Goal: Complete application form: Complete application form

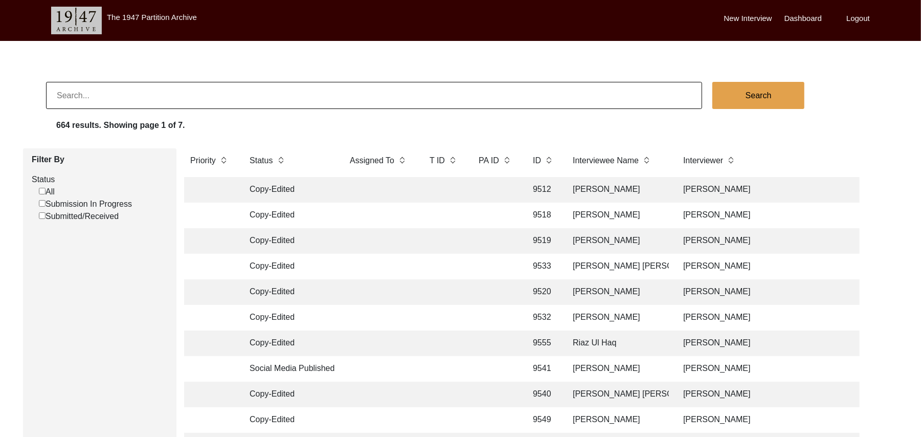
click at [41, 203] on input "Submission In Progress" at bounding box center [42, 203] width 7 height 7
checkbox input "false"
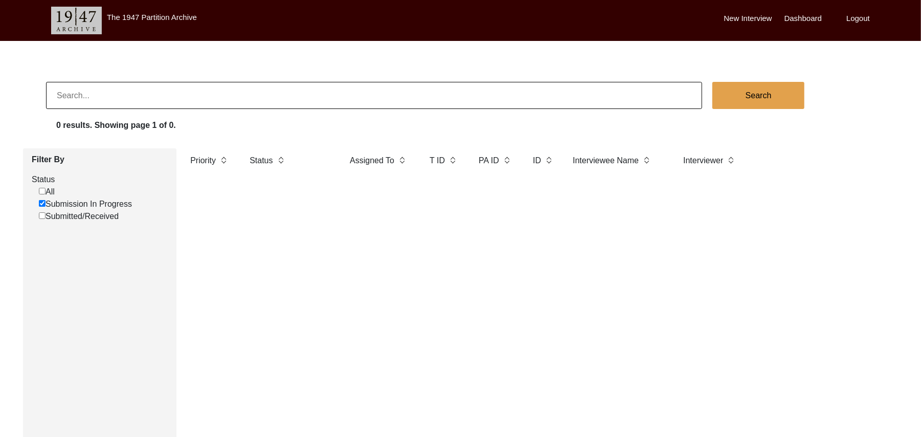
click at [731, 16] on label "New Interview" at bounding box center [748, 19] width 48 height 12
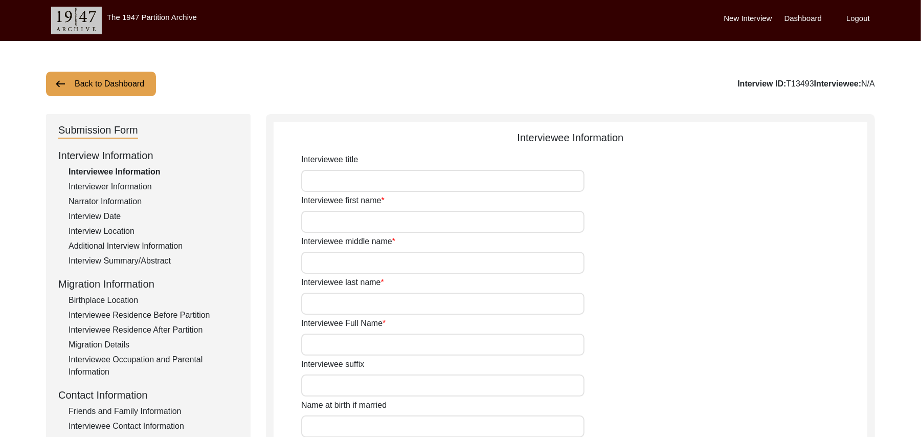
click at [346, 183] on input "Interviewee title" at bounding box center [442, 181] width 283 height 22
type input "Mr"
click at [333, 227] on input "Interviewee first name" at bounding box center [442, 222] width 283 height 22
type input "Khushnood"
click at [328, 260] on input "Interviewee middle name" at bounding box center [442, 263] width 283 height 22
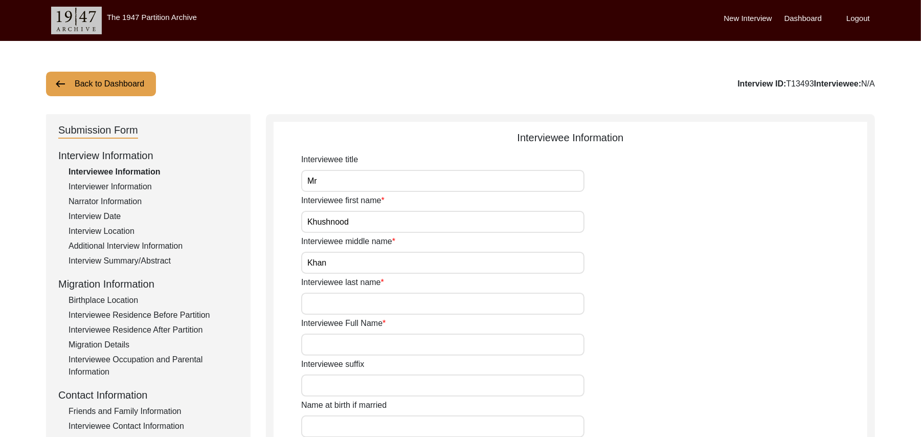
type input "Khan"
click at [332, 306] on input "Interviewee last name" at bounding box center [442, 304] width 283 height 22
type input "N/A"
click at [343, 346] on input "Interviewee Full Name" at bounding box center [442, 344] width 283 height 22
type input "[PERSON_NAME]"
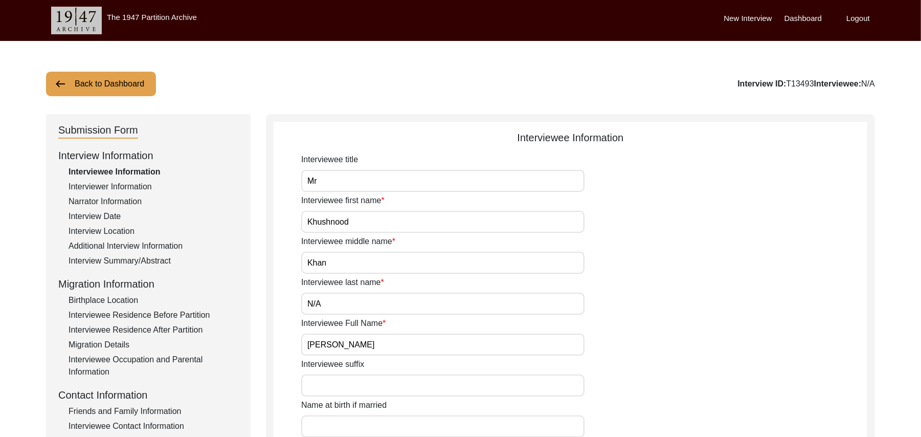
click at [342, 378] on input "Interviewee suffix" at bounding box center [442, 385] width 283 height 22
paste input "N/A"
type input "N/A"
click at [342, 413] on input "Name at birth if married" at bounding box center [442, 426] width 283 height 22
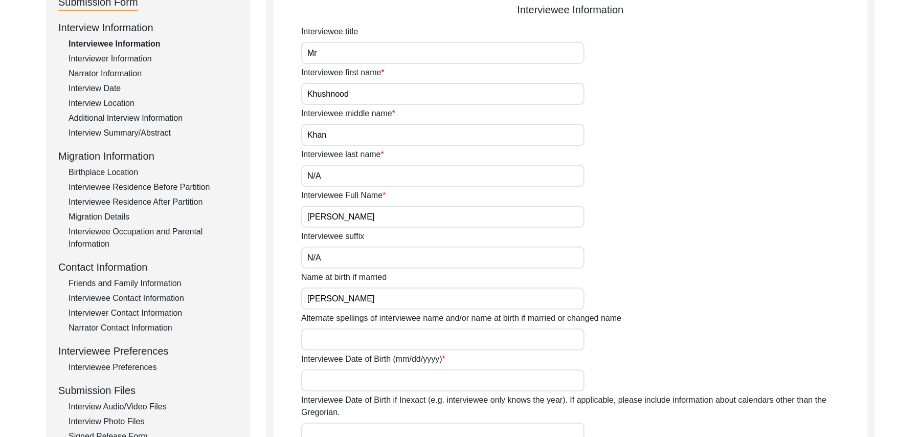
scroll to position [338, 0]
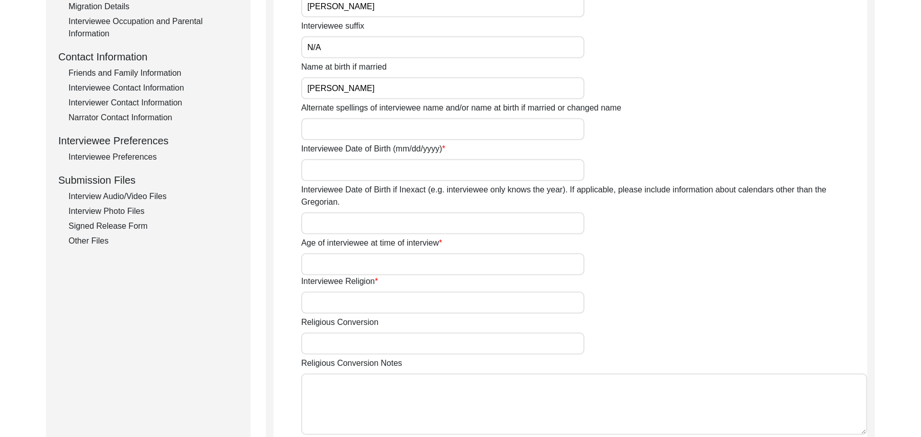
type input "[PERSON_NAME]"
click at [342, 133] on input "Alternate spellings of interviewee name and/or name at birth if married or chan…" at bounding box center [442, 129] width 283 height 22
type input "[PERSON_NAME]"
click at [346, 176] on input "Interviewee Date of Birth (mm/dd/yyyy)" at bounding box center [442, 170] width 283 height 22
type input "1941"
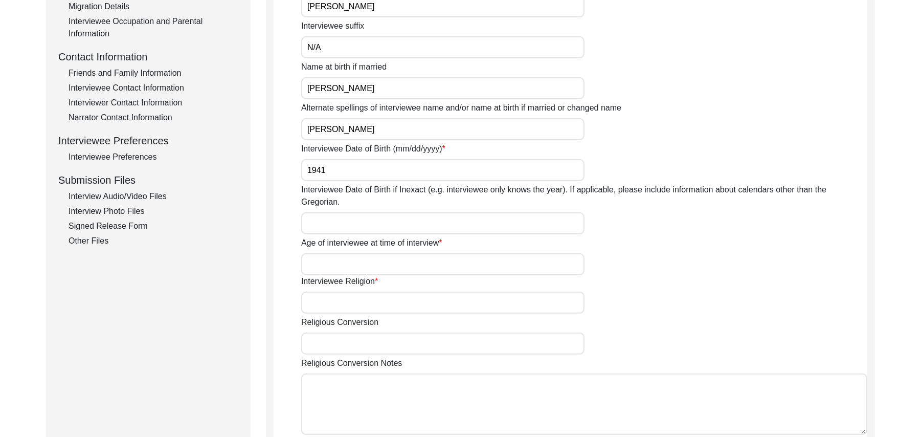
click at [334, 212] on input "Interviewee Date of Birth if Inexact (e.g. interviewee only knows the year). If…" at bounding box center [442, 223] width 283 height 22
type input "1941"
click at [330, 253] on input "Age of interviewee at time of interview" at bounding box center [442, 264] width 283 height 22
type input "84 Years"
click at [342, 292] on input "Interviewee Religion" at bounding box center [442, 303] width 283 height 22
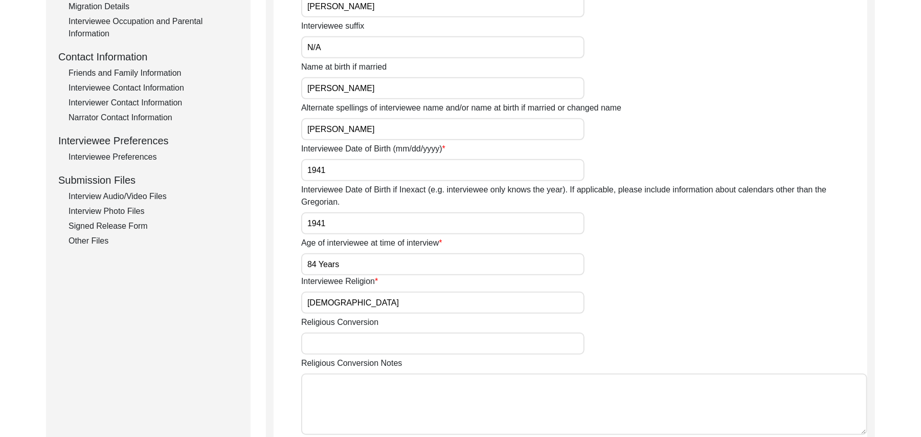
type input "[DEMOGRAPHIC_DATA]"
click at [344, 332] on input "Religious Conversion" at bounding box center [442, 343] width 283 height 22
paste input "N/A"
type input "N/A"
click at [343, 379] on textarea "Religious Conversion Notes" at bounding box center [584, 403] width 566 height 61
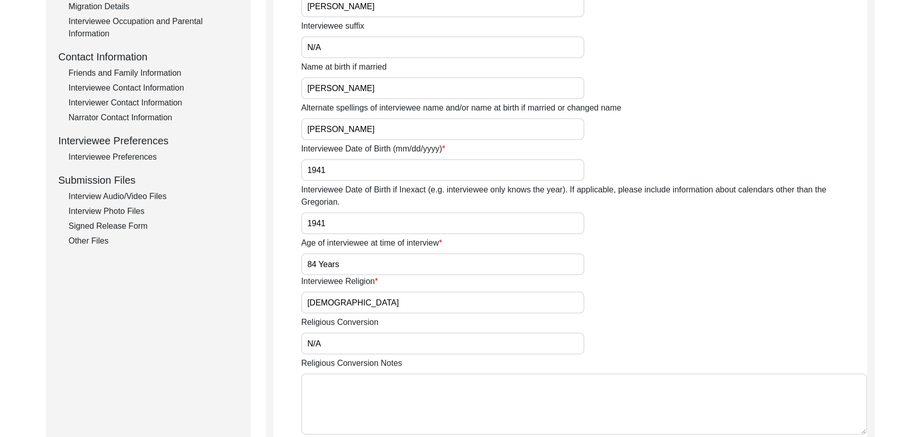
paste textarea "N/A"
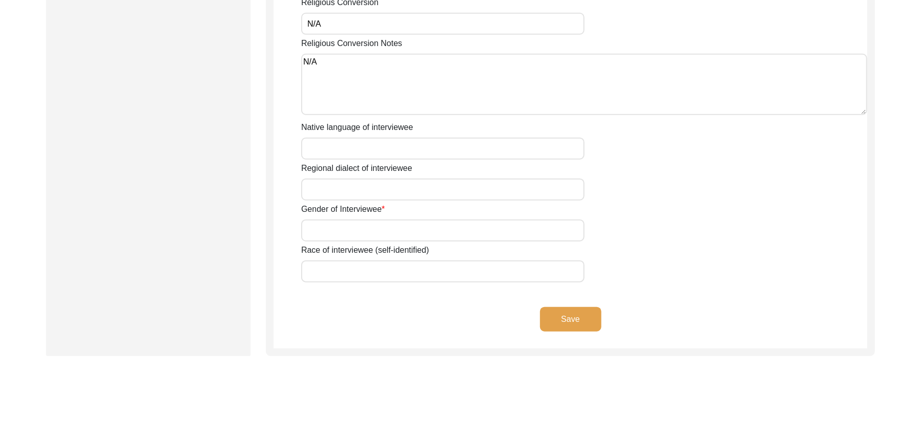
scroll to position [685, 0]
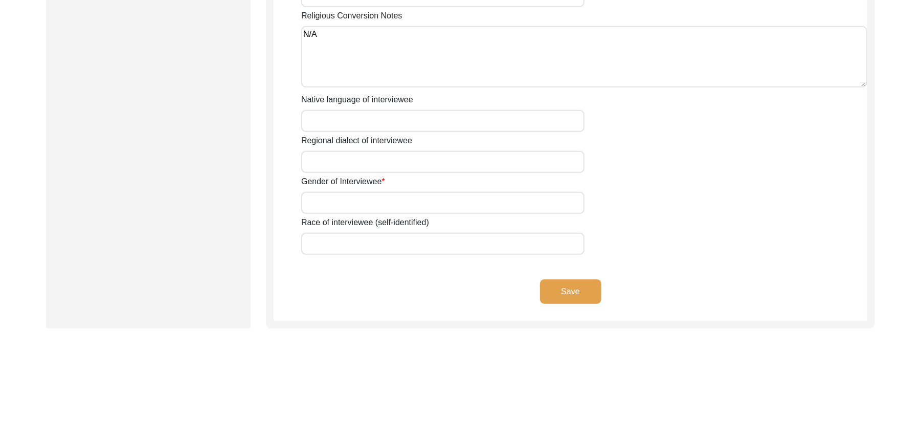
type textarea "N/A"
click at [334, 113] on input "Native language of interviewee" at bounding box center [442, 121] width 283 height 22
type input "Punjabi"
click at [334, 151] on input "Regional dialect of interviewee" at bounding box center [442, 162] width 283 height 22
type input "Malwai"
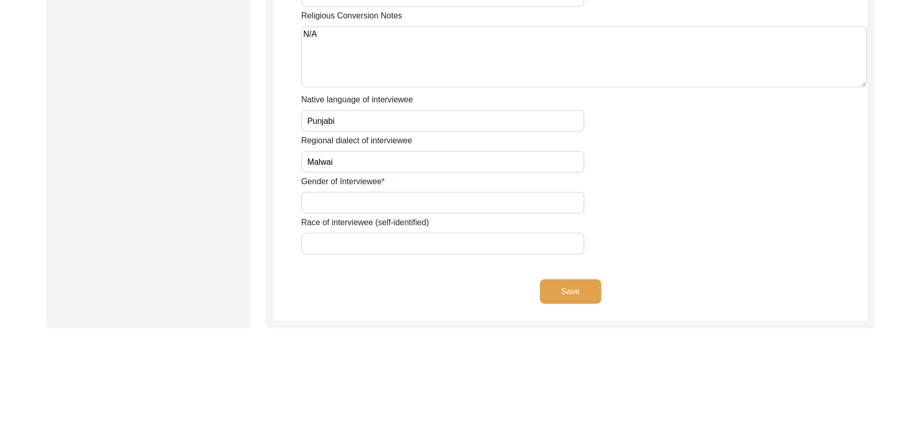
click at [331, 192] on input "Gender of Interviewee" at bounding box center [442, 203] width 283 height 22
type input "[DEMOGRAPHIC_DATA]"
click at [337, 233] on input "Race of interviewee (self-identified)" at bounding box center [442, 244] width 283 height 22
type input "Pathan ( [PERSON_NAME])"
click at [577, 279] on button "Save" at bounding box center [570, 291] width 61 height 25
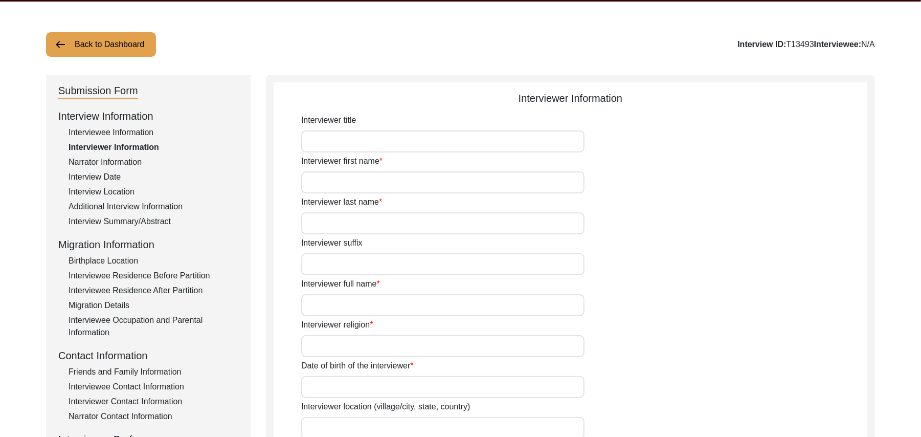
scroll to position [35, 0]
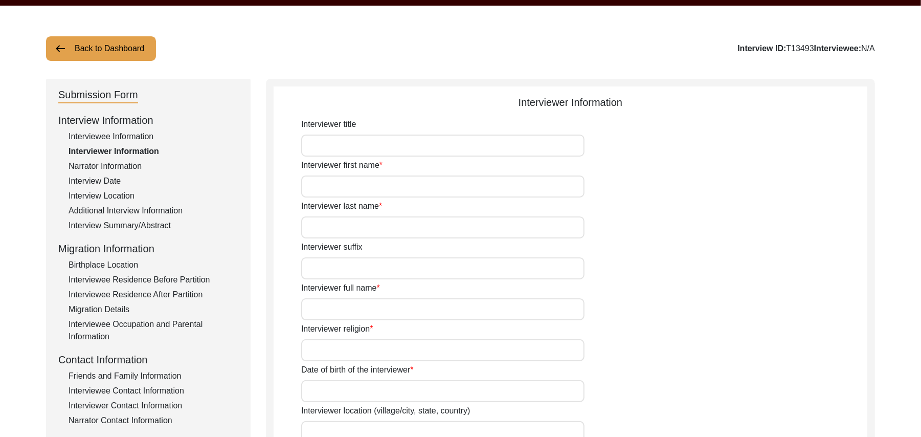
click at [339, 146] on input "Interviewer title" at bounding box center [442, 146] width 283 height 22
type input "Mr"
click at [339, 189] on input "Interviewer first name" at bounding box center [442, 186] width 283 height 22
type input "[DEMOGRAPHIC_DATA]"
click at [343, 229] on input "Interviewer last name" at bounding box center [442, 227] width 283 height 22
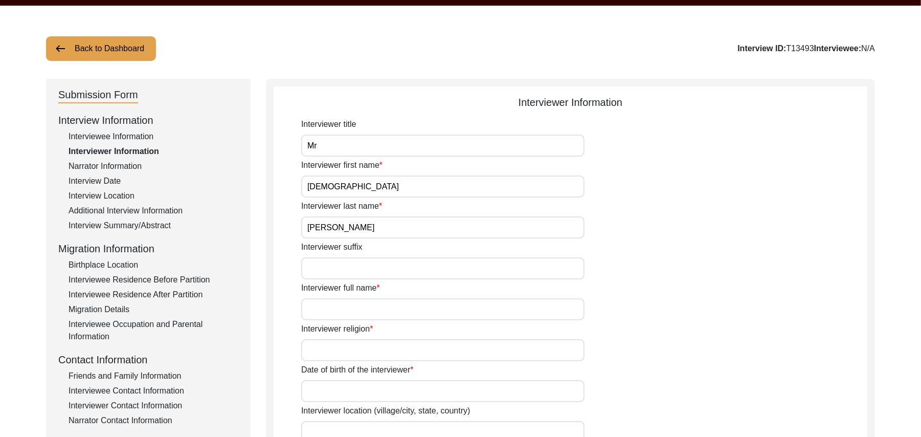
type input "[PERSON_NAME]"
click at [345, 260] on input "Interviewer suffix" at bounding box center [442, 268] width 283 height 22
click at [346, 271] on input "Interviewer suffix" at bounding box center [442, 268] width 283 height 22
type input "N/A"
click at [346, 309] on input "Interviewer full name" at bounding box center [442, 309] width 283 height 22
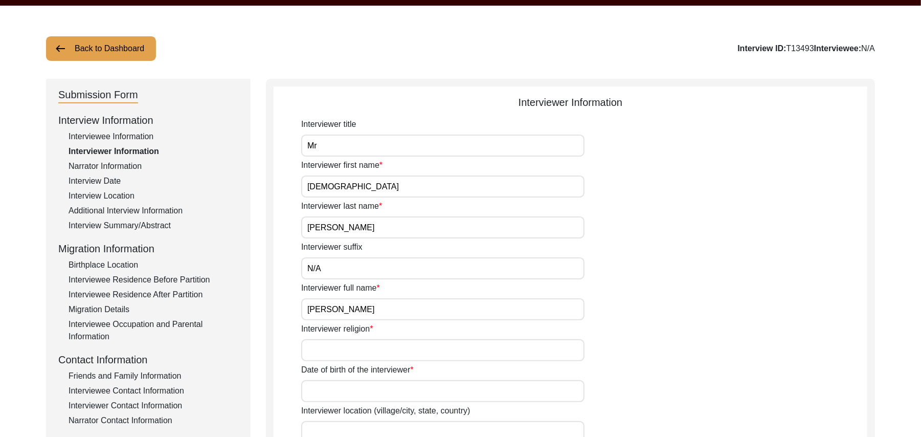
type input "[PERSON_NAME]"
click at [343, 347] on input "Interviewer religion" at bounding box center [442, 350] width 283 height 22
type input "[DEMOGRAPHIC_DATA]"
click at [341, 391] on input "Date of birth of the interviewer" at bounding box center [442, 391] width 283 height 22
type input "[DATE]"
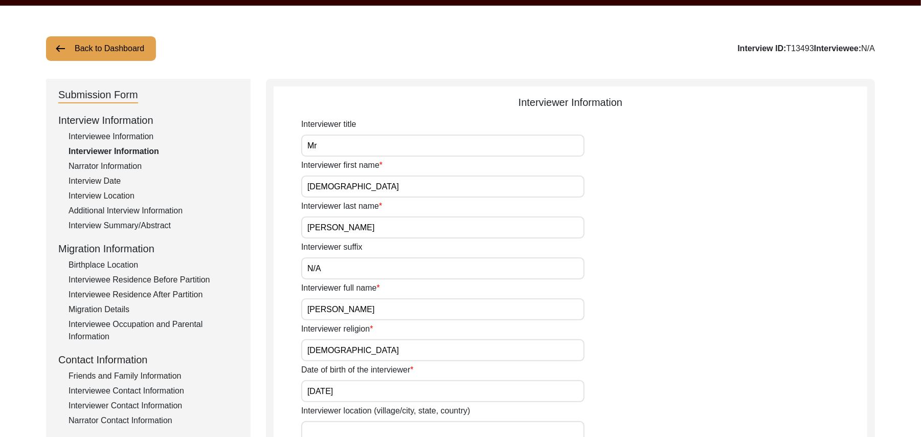
click at [340, 413] on input "Interviewer location (village/city, state, country)" at bounding box center [442, 432] width 283 height 22
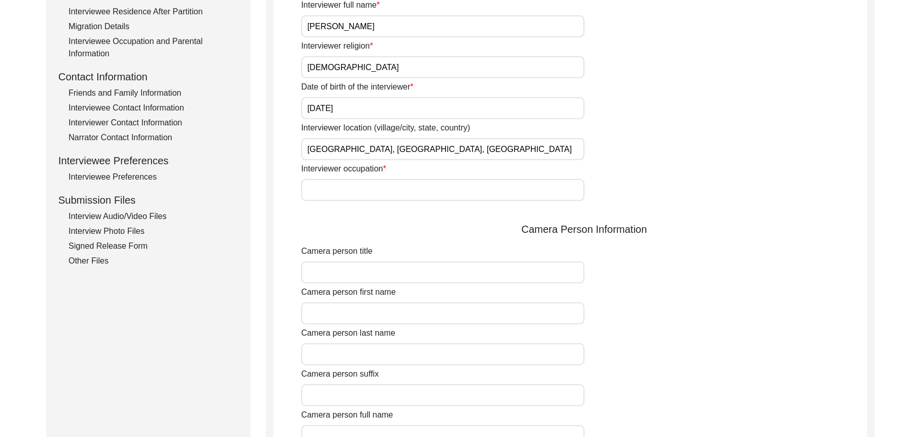
scroll to position [373, 0]
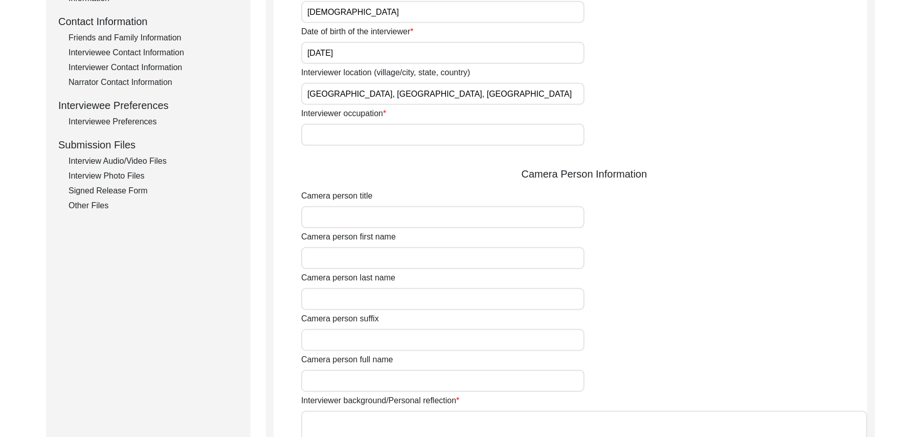
type input "[GEOGRAPHIC_DATA], [GEOGRAPHIC_DATA], [GEOGRAPHIC_DATA]"
click at [378, 140] on input "Interviewer occupation" at bounding box center [442, 135] width 283 height 22
type input "Retired Govt Servant"
click at [365, 219] on input "Camera person title" at bounding box center [442, 217] width 283 height 22
type input "Mr"
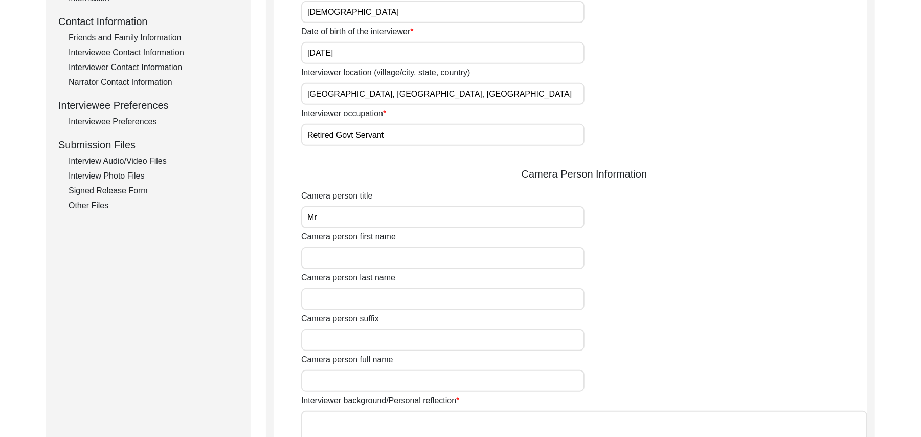
click at [363, 262] on input "Camera person first name" at bounding box center [442, 258] width 283 height 22
type input "[DEMOGRAPHIC_DATA]"
click at [361, 307] on input "Camera person last name" at bounding box center [442, 299] width 283 height 22
type input "Sarfraaz"
click at [364, 335] on input "Camera person suffix" at bounding box center [442, 340] width 283 height 22
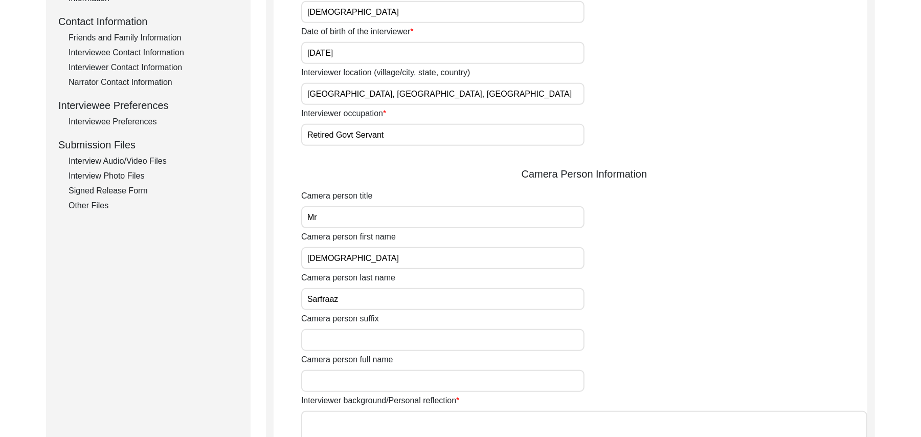
paste input "N/A"
type input "N/A"
click at [361, 379] on input "Camera person full name" at bounding box center [442, 381] width 283 height 22
type input "[PERSON_NAME]"
click at [375, 413] on textarea "Interviewer background/Personal reflection" at bounding box center [584, 441] width 566 height 61
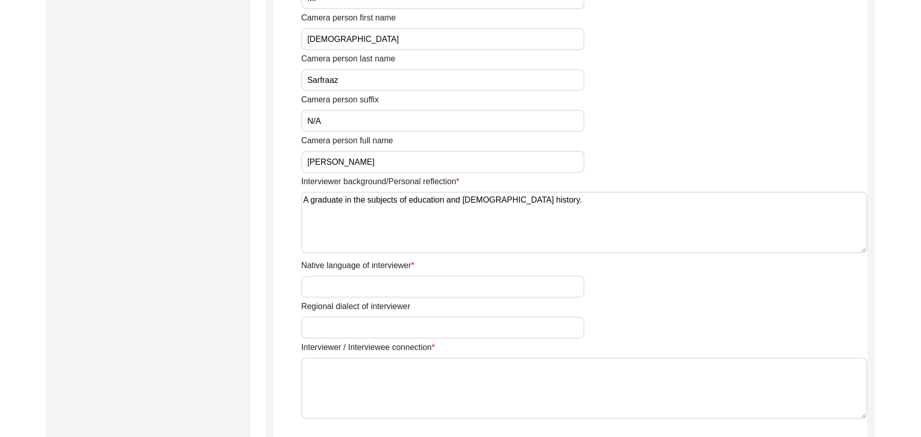
scroll to position [620, 0]
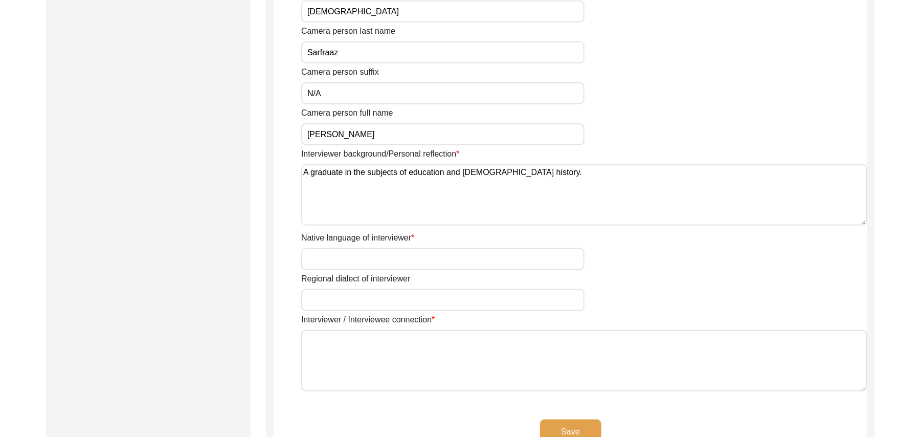
type textarea "A graduate in the subjects of education and [DEMOGRAPHIC_DATA] history."
click at [394, 264] on input "Native language of interviewer" at bounding box center [442, 259] width 283 height 22
type input "Punjabi"
click at [374, 304] on input "Regional dialect of interviewer" at bounding box center [442, 300] width 283 height 22
type input "Malwai"
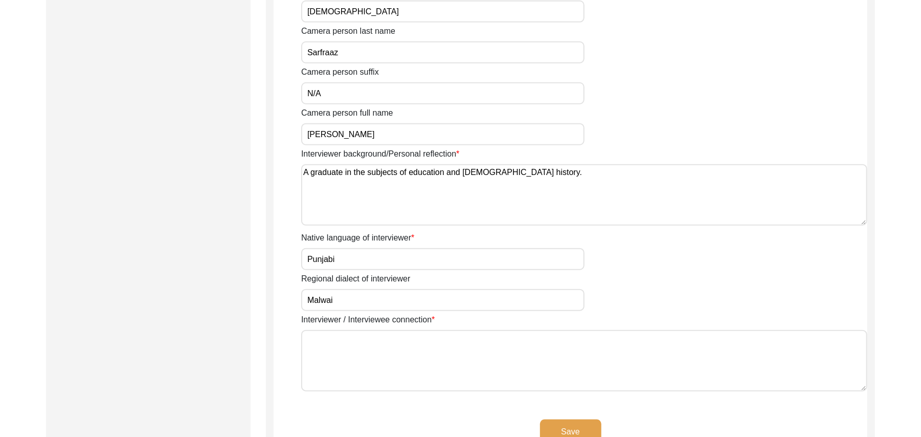
click at [365, 347] on textarea "Interviewer / Interviewee connection" at bounding box center [584, 360] width 566 height 61
paste textarea "N/A"
type textarea "N/A"
click at [547, 413] on button "Save" at bounding box center [570, 431] width 61 height 25
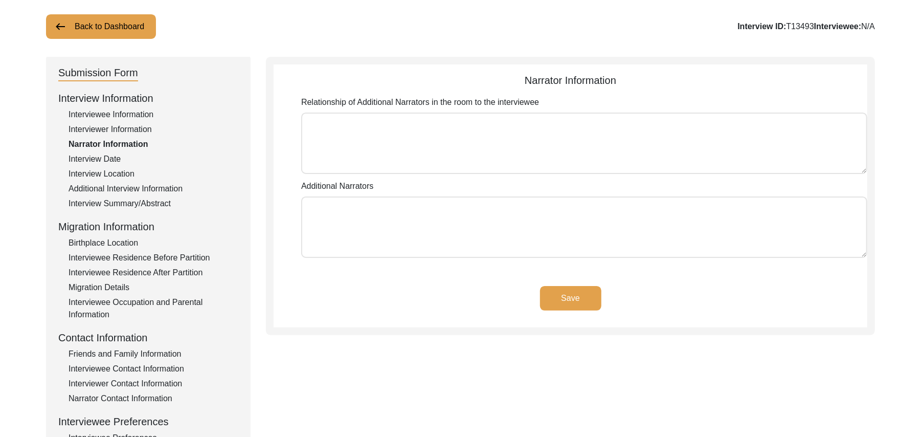
scroll to position [0, 0]
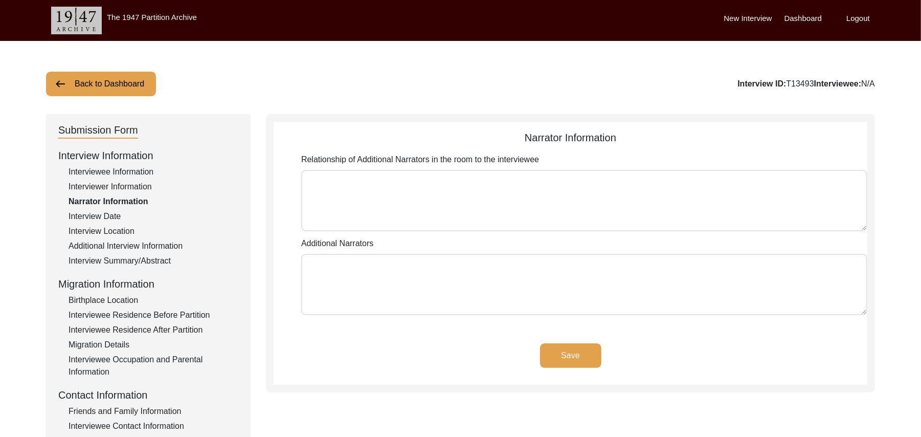
click at [465, 197] on textarea "Relationship of Additional Narrators in the room to the interviewee" at bounding box center [584, 200] width 566 height 61
paste textarea "N/A"
type textarea "N/A"
click at [567, 345] on button "Save" at bounding box center [570, 355] width 61 height 25
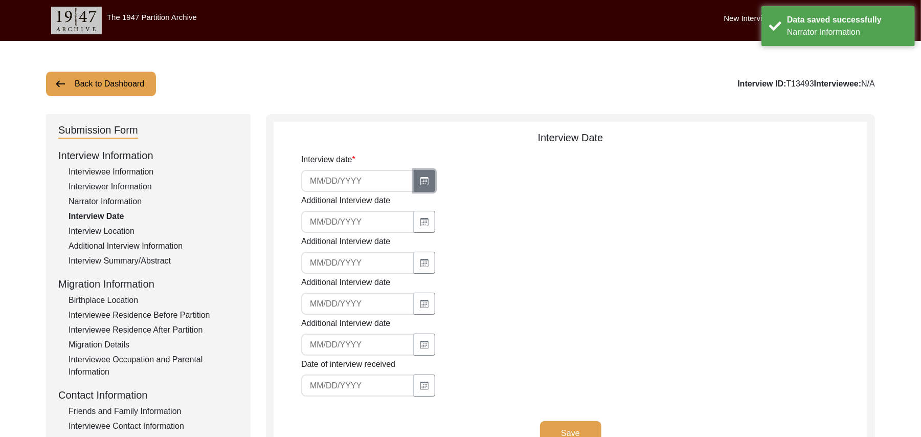
click at [422, 178] on icon "button" at bounding box center [424, 181] width 8 height 8
select select "8"
select select "2025"
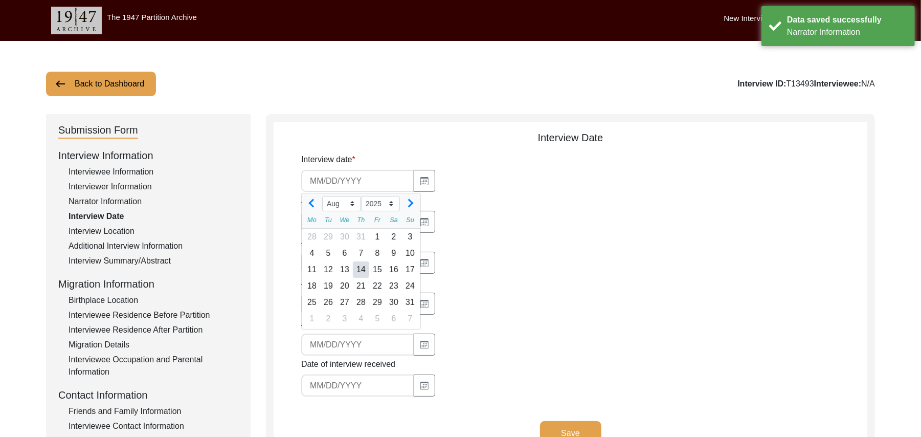
click at [358, 272] on div "14" at bounding box center [361, 269] width 16 height 16
type input "[DATE]"
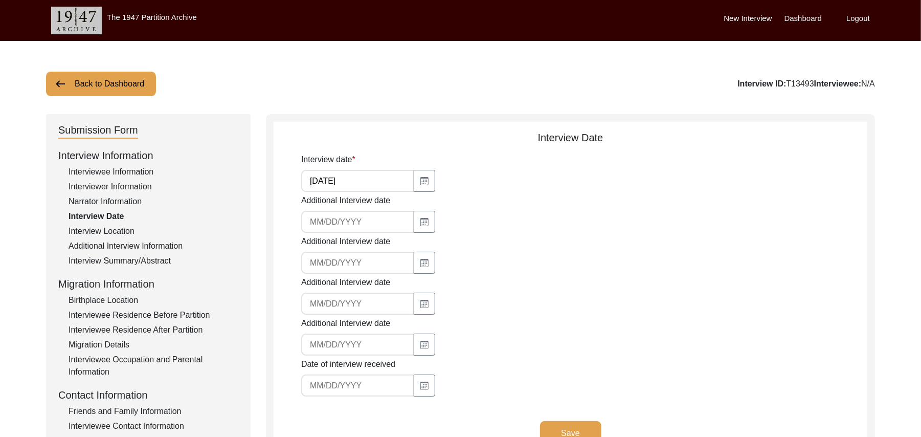
click at [557, 413] on button "Save" at bounding box center [570, 433] width 61 height 25
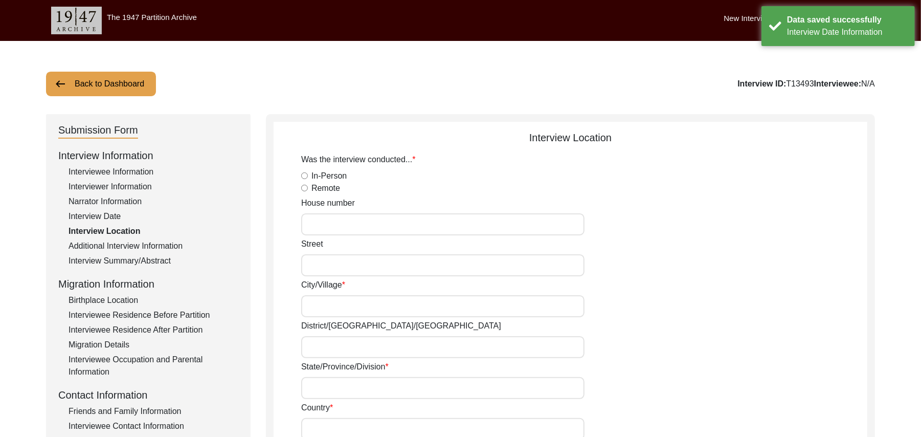
click at [303, 174] on input "In-Person" at bounding box center [304, 175] width 7 height 7
radio input "true"
click at [311, 224] on input "House number" at bounding box center [442, 224] width 283 height 22
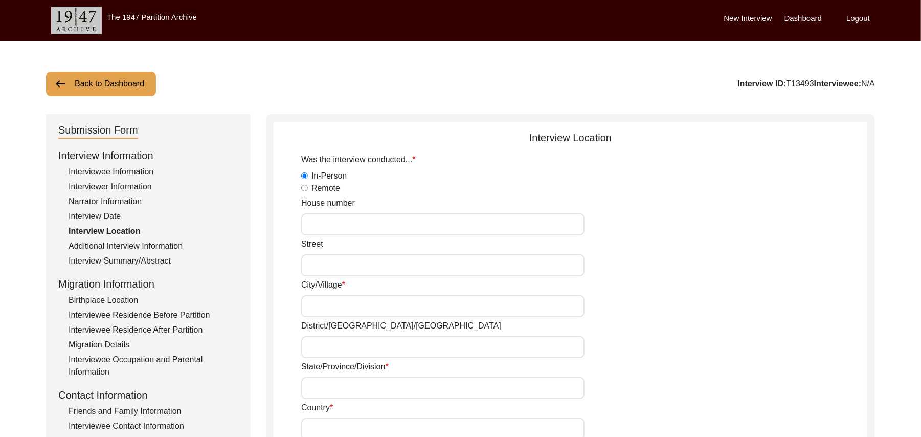
paste input "N/A"
type input "N/A"
click at [314, 265] on input "Street" at bounding box center [442, 265] width 283 height 22
paste input "N/A"
type input "N/A"
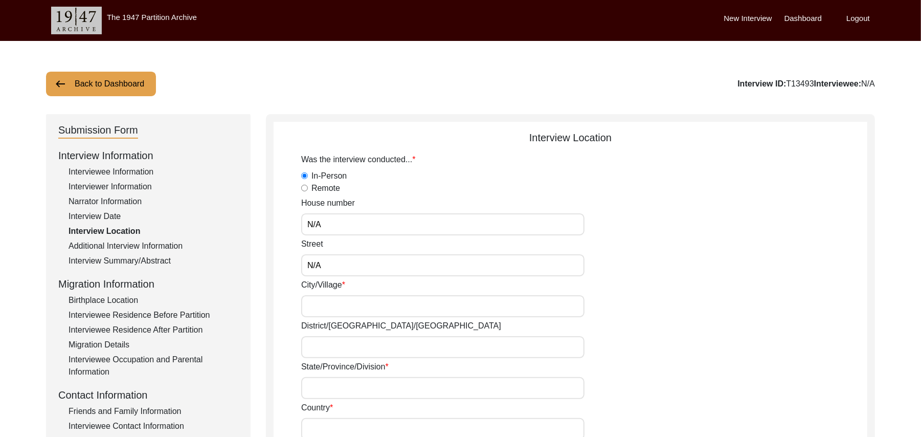
click at [319, 307] on input "City/Village" at bounding box center [442, 306] width 283 height 22
type input "Chak 667/8GB"
click at [332, 345] on input "District/[GEOGRAPHIC_DATA]/[GEOGRAPHIC_DATA]" at bounding box center [442, 347] width 283 height 22
type input "[PERSON_NAME]/ Pir [PERSON_NAME]"
click at [327, 387] on input "State/Province/Division" at bounding box center [442, 388] width 283 height 22
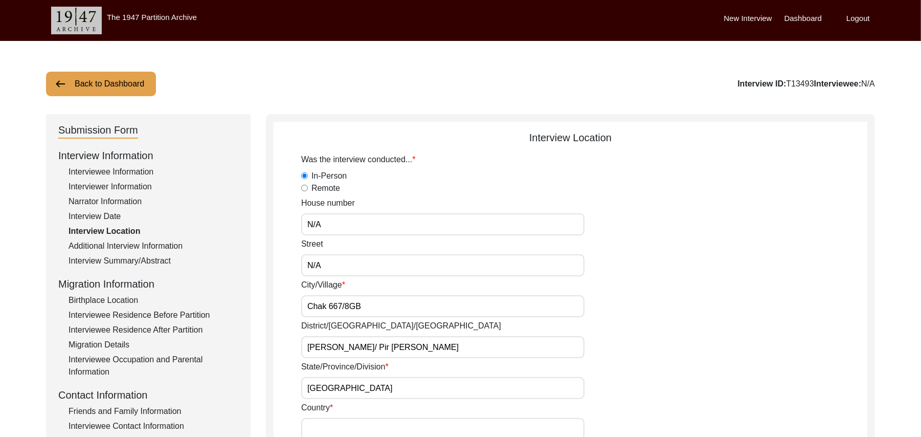
type input "[GEOGRAPHIC_DATA]"
click at [325, 413] on input "Country" at bounding box center [442, 429] width 283 height 22
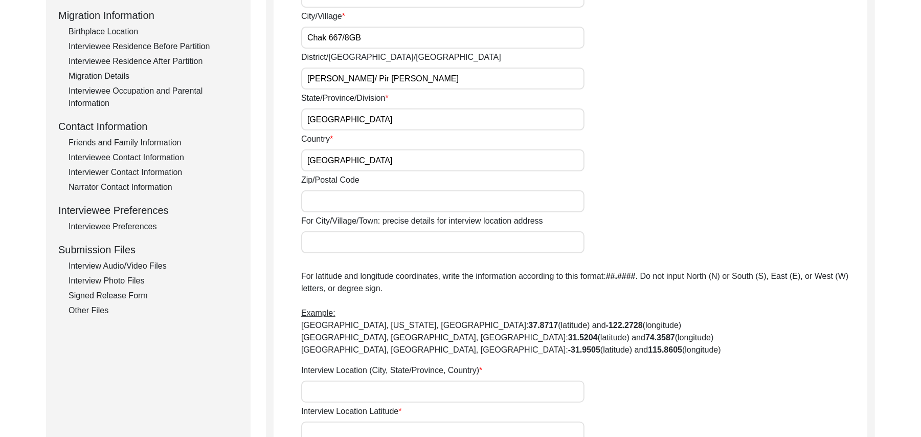
scroll to position [260, 0]
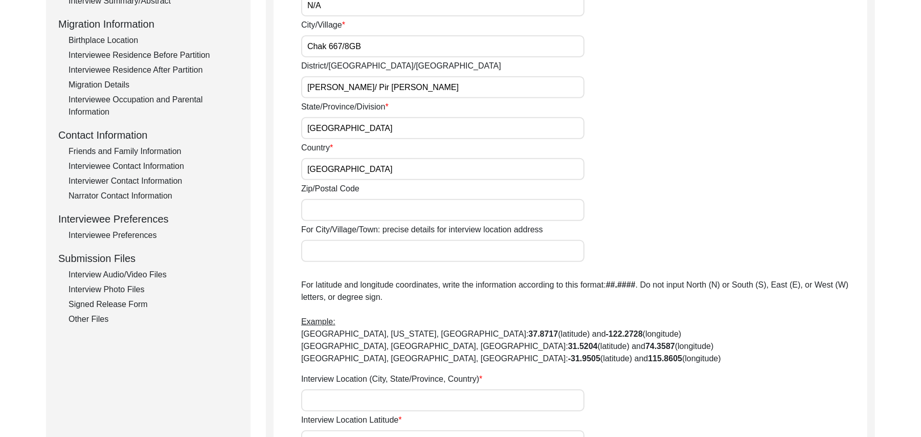
type input "[GEOGRAPHIC_DATA]"
click at [391, 211] on input "Zip/Postal Code" at bounding box center [442, 210] width 283 height 22
type input "36300"
click at [383, 254] on input "For City/Village/Town: precise details for interview location address" at bounding box center [442, 251] width 283 height 22
type input "Chak 667/8GB"
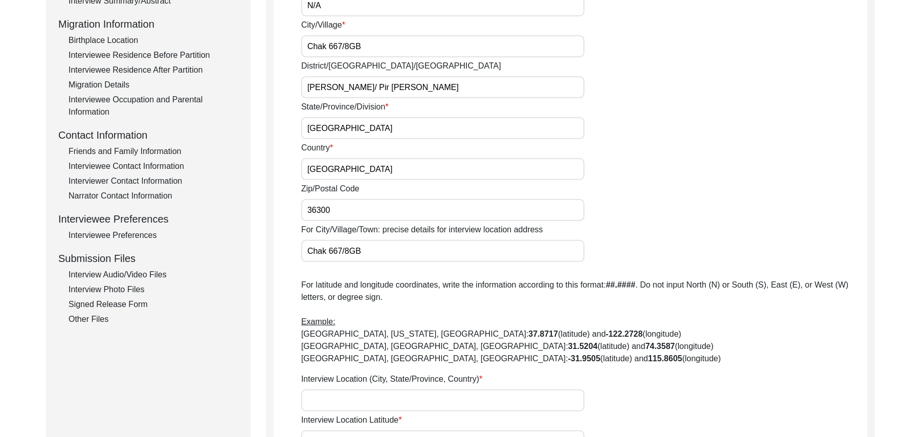
click at [377, 399] on input "Interview Location (City, State/Province, Country)" at bounding box center [442, 400] width 283 height 22
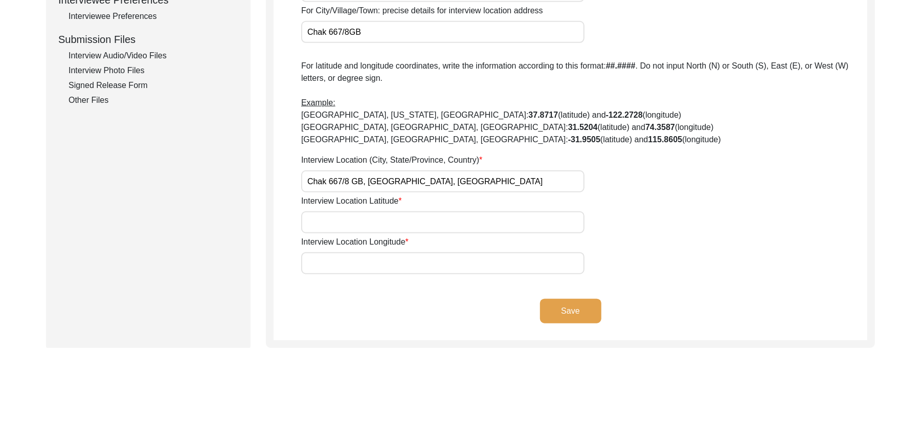
scroll to position [488, 0]
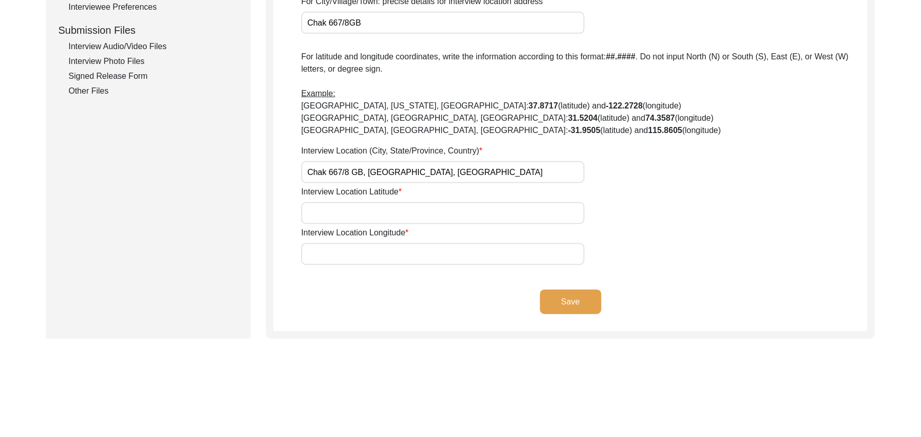
type input "Chak 667/8 GB, [GEOGRAPHIC_DATA], [GEOGRAPHIC_DATA]"
click at [338, 217] on input "Interview Location Latitude" at bounding box center [442, 213] width 283 height 22
paste input "N/A"
type input "N/A"
click at [341, 252] on input "Interview Location Longitude" at bounding box center [442, 254] width 283 height 22
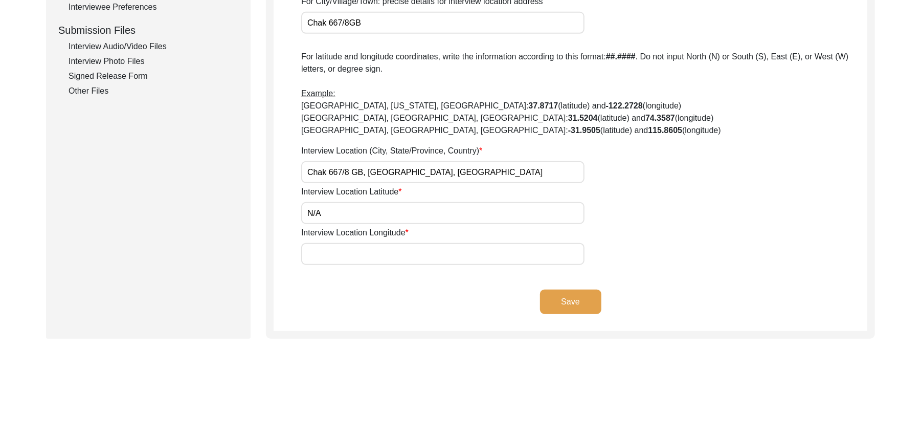
paste input "N/A"
type input "N/A"
click at [557, 301] on button "Save" at bounding box center [570, 301] width 61 height 25
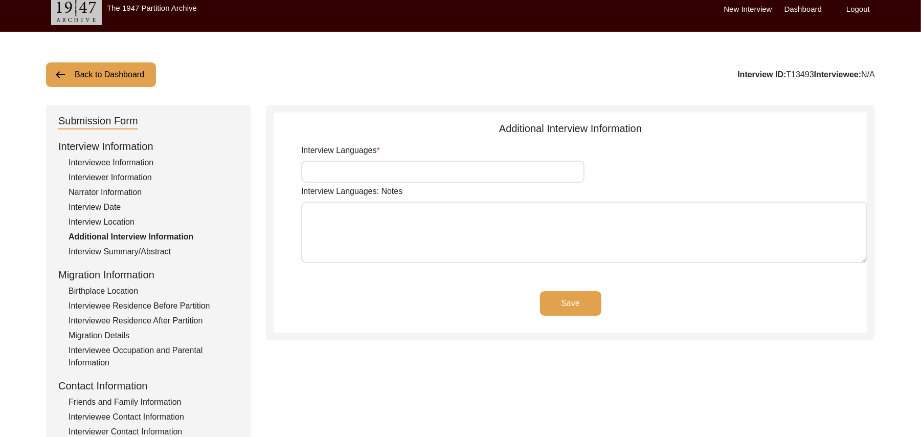
scroll to position [0, 0]
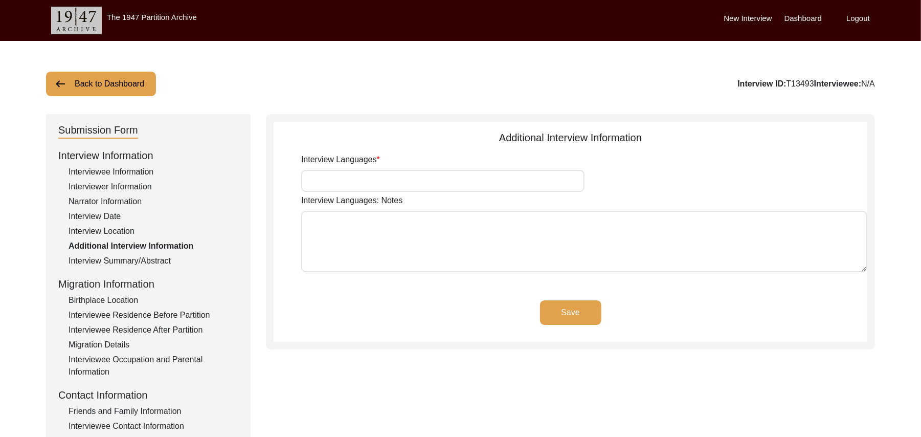
click at [375, 178] on input "Interview Languages" at bounding box center [442, 181] width 283 height 22
type input "Punjabi"
click at [364, 244] on textarea "Interview Languages: Notes" at bounding box center [584, 241] width 566 height 61
paste textarea "N/A"
type textarea "N/A"
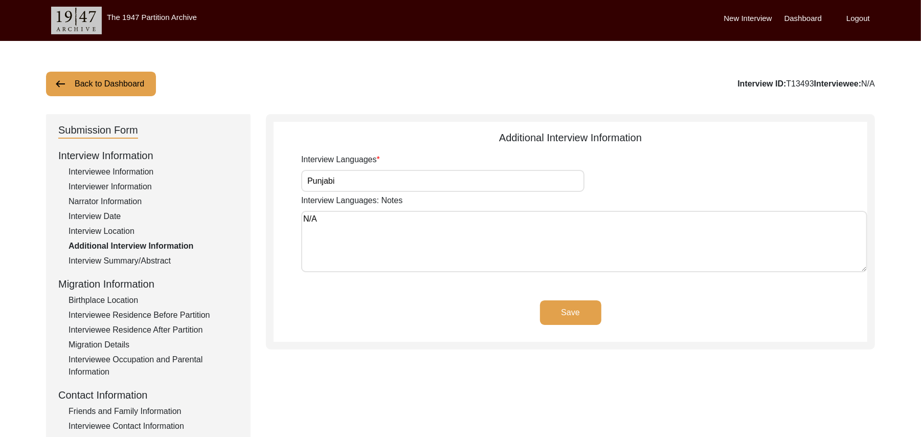
click at [553, 312] on button "Save" at bounding box center [570, 312] width 61 height 25
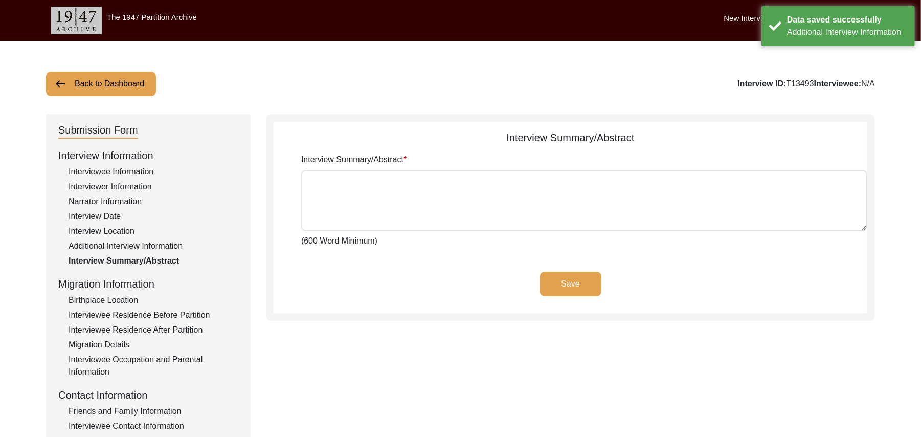
click at [129, 301] on div "Birthplace Location" at bounding box center [154, 300] width 170 height 12
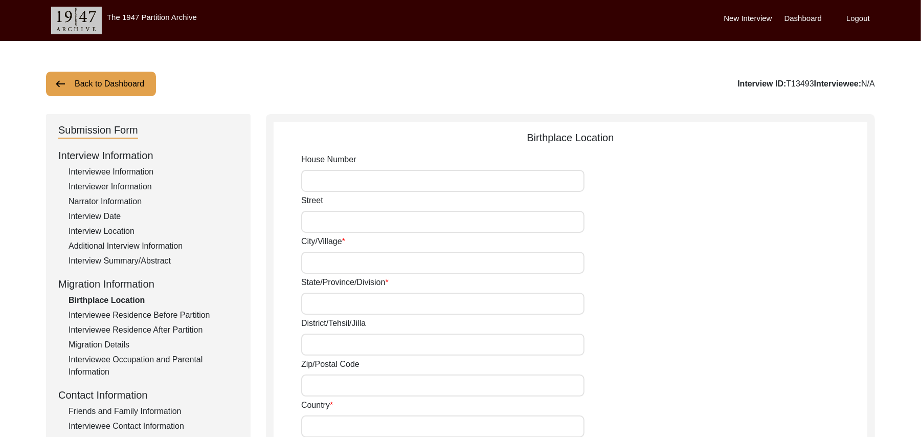
click at [311, 183] on input "House Number" at bounding box center [442, 181] width 283 height 22
paste input "N/A"
type input "N/A"
click at [313, 219] on input "Street" at bounding box center [442, 222] width 283 height 22
paste input "N/A"
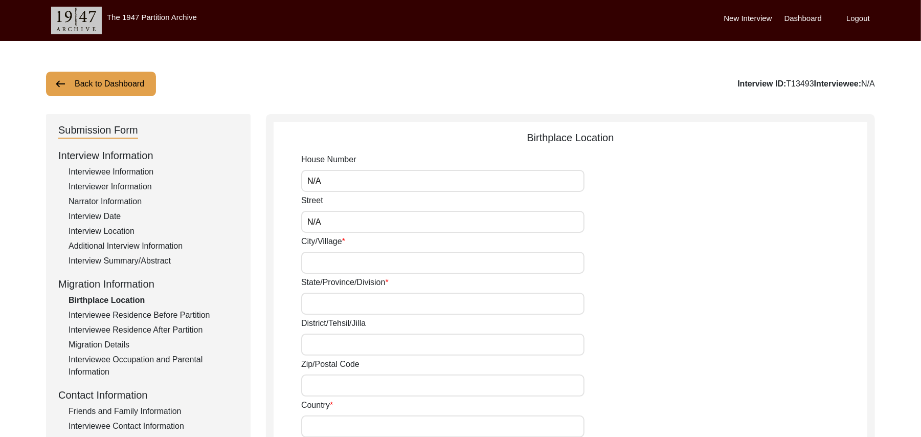
type input "N/A"
click at [323, 257] on input "City/Village" at bounding box center [442, 263] width 283 height 22
type input "Dojana"
click at [318, 302] on input "State/Province/Division" at bounding box center [442, 304] width 283 height 22
type input "P"
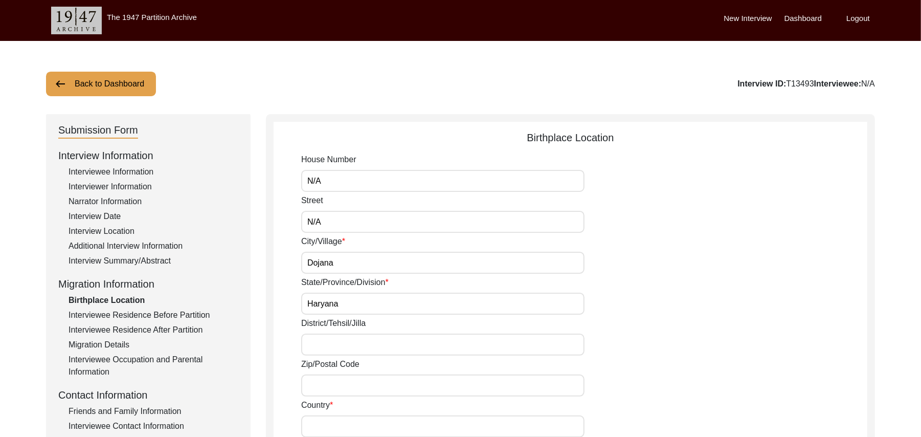
type input "Haryana"
click at [318, 347] on input "District/Tehsil/Jilla" at bounding box center [442, 344] width 283 height 22
type input "Rohtek"
click at [322, 386] on input "Zip/Postal Code" at bounding box center [442, 385] width 283 height 22
type input "a"
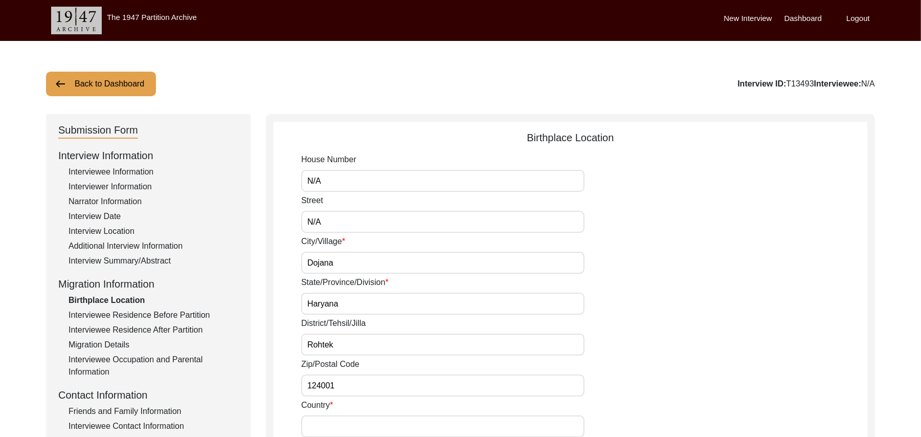
type input "124001"
click at [338, 413] on input "Country" at bounding box center [442, 426] width 283 height 22
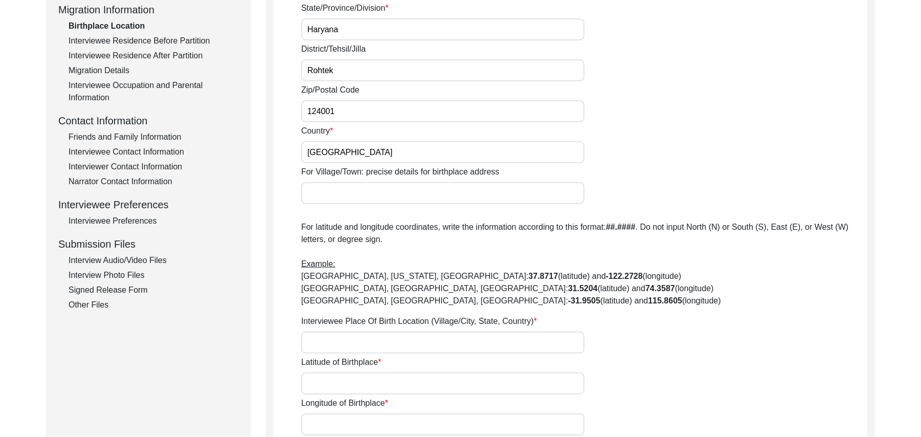
scroll to position [348, 0]
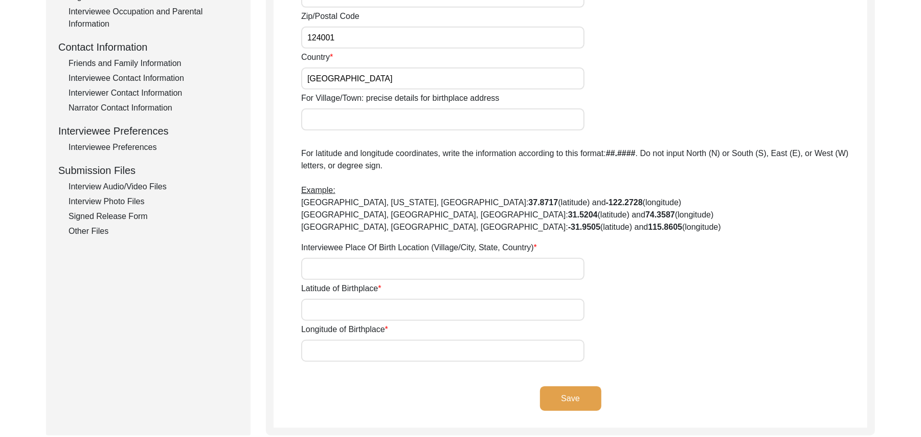
type input "[GEOGRAPHIC_DATA]"
click at [344, 123] on input "For Village/Town: precise details for birthplace address" at bounding box center [442, 119] width 283 height 22
type input "Dujana"
click at [324, 271] on input "Interviewee Place Of Birth Location (Village/City, State, Country)" at bounding box center [442, 269] width 283 height 22
type input "Dujana. [GEOGRAPHIC_DATA], [GEOGRAPHIC_DATA]"
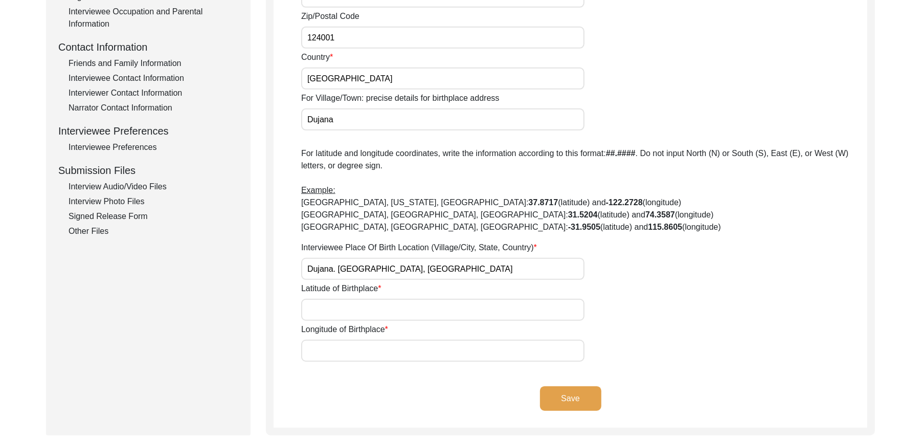
click at [327, 312] on input "Latitude of Birthplace" at bounding box center [442, 310] width 283 height 22
paste input "N/A"
type input "N/A"
click at [326, 355] on input "Longitude of Birthplace" at bounding box center [442, 351] width 283 height 22
paste input "N/A"
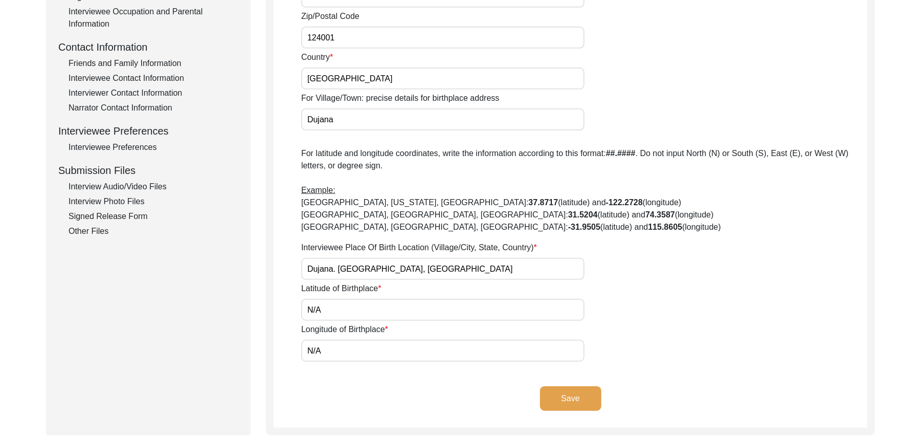
type input "N/A"
click at [552, 392] on button "Save" at bounding box center [570, 398] width 61 height 25
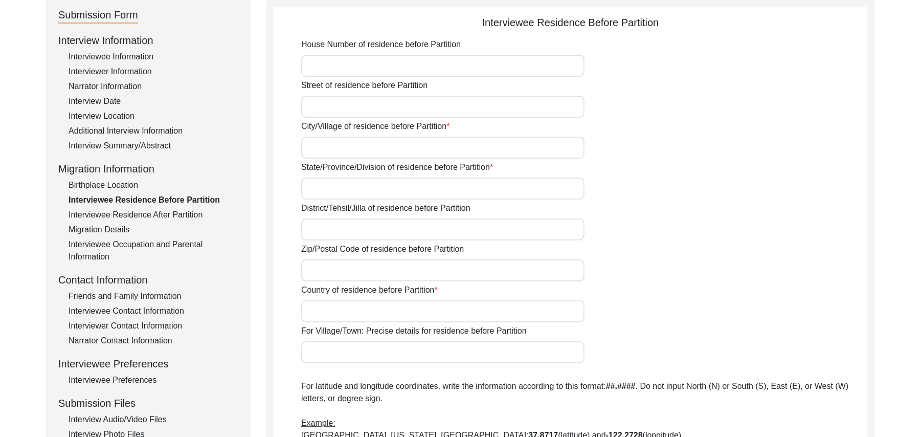
scroll to position [86, 0]
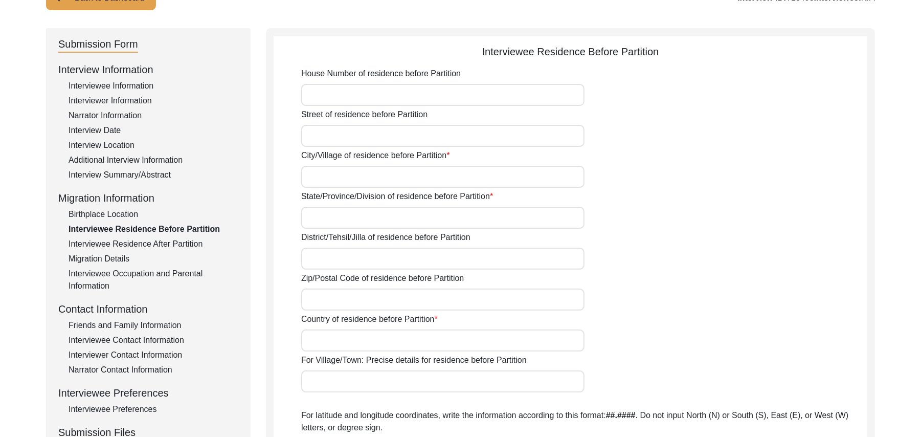
click at [422, 97] on input "House Number of residence before Partition" at bounding box center [442, 95] width 283 height 22
paste input "N/A"
type input "N/A"
click at [377, 137] on input "Street of residence before Partition" at bounding box center [442, 136] width 283 height 22
paste input "N/A"
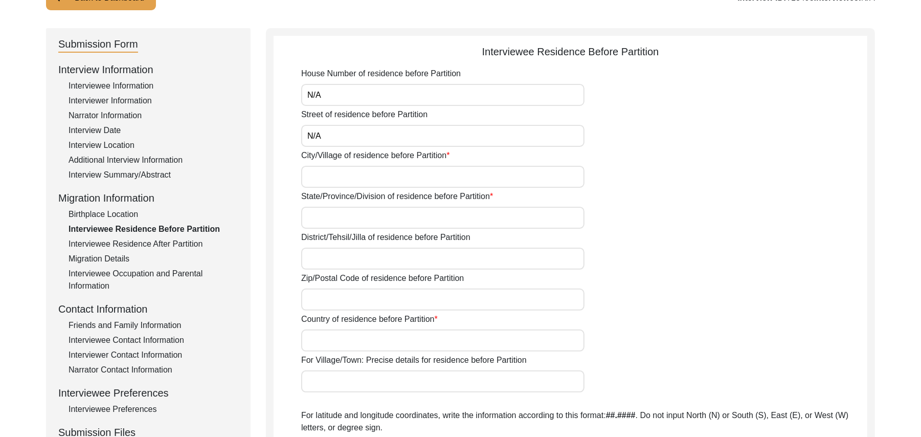
type input "N/A"
click at [369, 177] on input "City/Village of residence before Partition" at bounding box center [442, 177] width 283 height 22
type input "Dujana"
click at [347, 219] on input "State/Province/Division of residence before Partition" at bounding box center [442, 218] width 283 height 22
type input "Haryana"
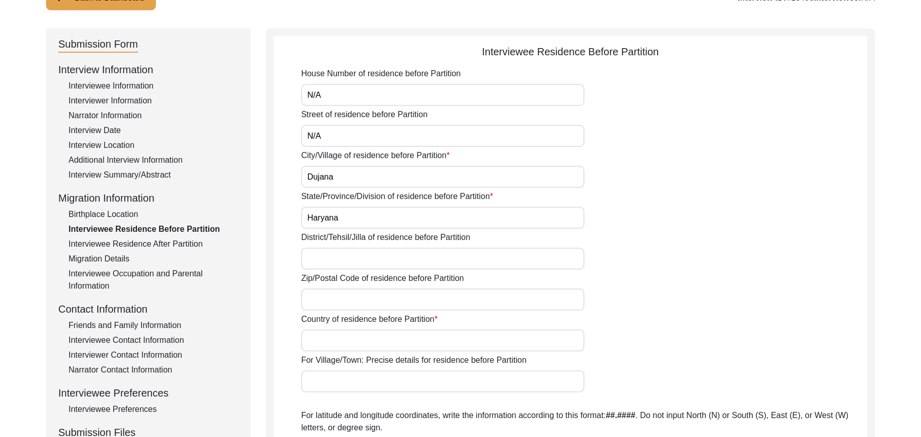
click at [331, 258] on input "District/Tehsil/Jilla of residence before Partition" at bounding box center [442, 259] width 283 height 22
type input "Rohtek"
click at [319, 302] on input "Zip/Postal Code of residence before Partition" at bounding box center [442, 299] width 283 height 22
type input "124001"
click at [331, 342] on input "Country of residence before Partition" at bounding box center [442, 340] width 283 height 22
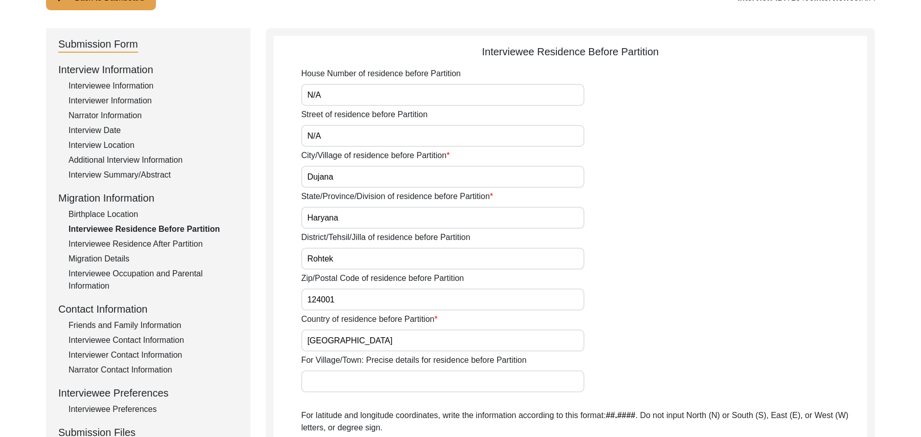
type input "[GEOGRAPHIC_DATA]"
click at [338, 385] on input "For Village/Town: Precise details for residence before Partition" at bounding box center [442, 381] width 283 height 22
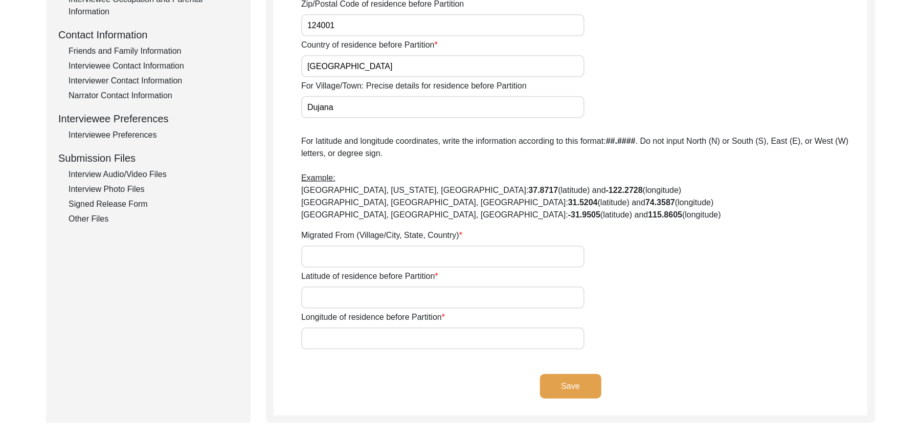
scroll to position [424, 0]
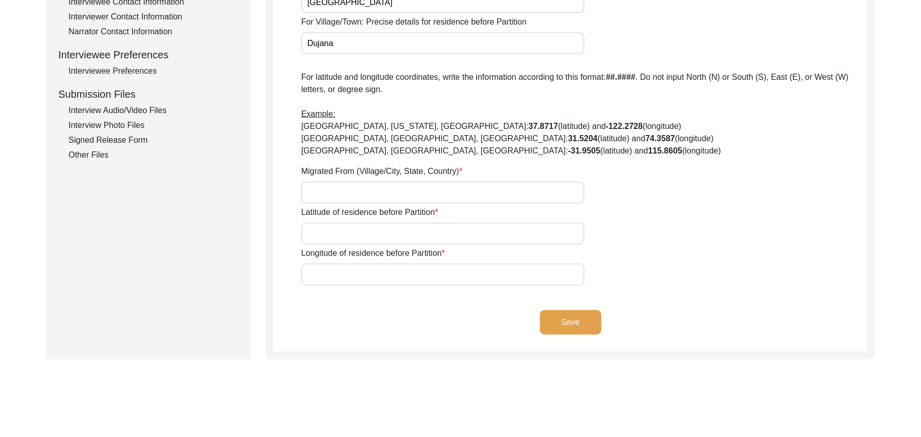
type input "Dujana"
click at [342, 192] on input "Migrated From (Village/City, State, Country)" at bounding box center [442, 193] width 283 height 22
type input "[PERSON_NAME], [GEOGRAPHIC_DATA], [GEOGRAPHIC_DATA]"
click at [336, 240] on input "Latitude of residence before Partition" at bounding box center [442, 233] width 283 height 22
paste input "N/A"
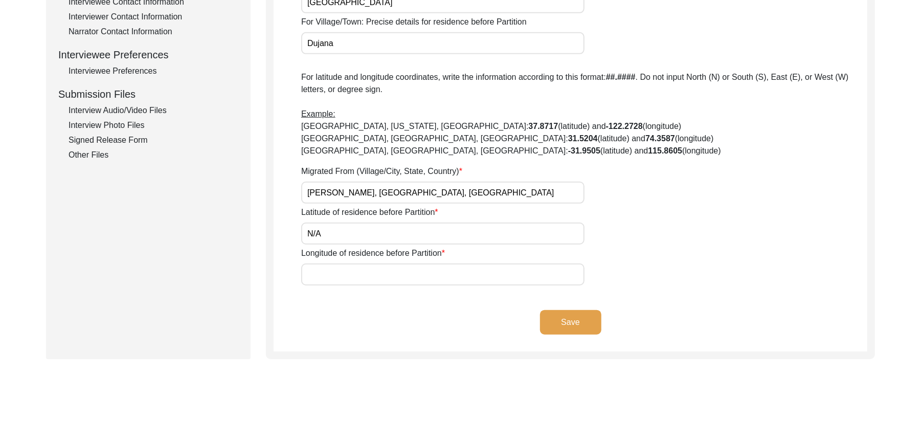
type input "N/A"
click at [342, 272] on input "Longitude of residence before Partition" at bounding box center [442, 274] width 283 height 22
paste input "N/A"
type input "N/A"
click at [561, 322] on button "Save" at bounding box center [570, 322] width 61 height 25
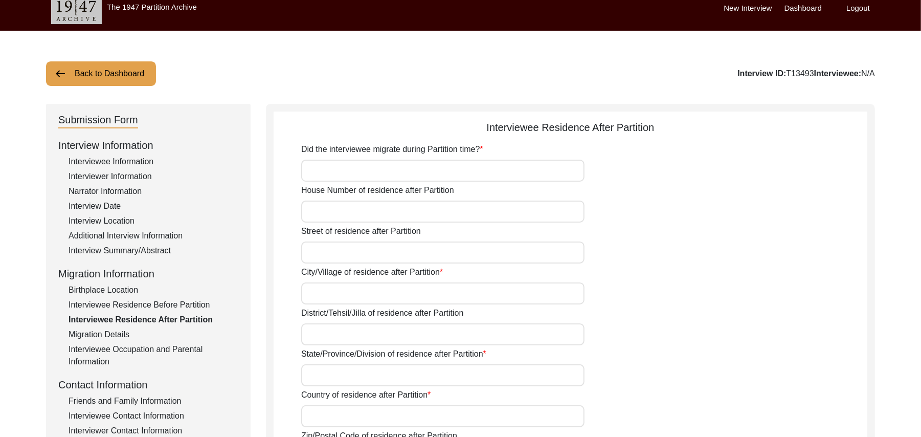
scroll to position [3, 0]
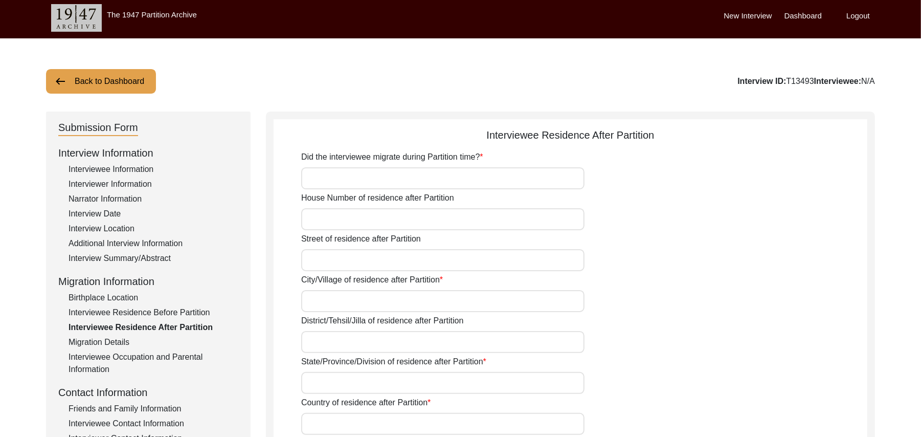
click at [411, 179] on input "Did the interviewee migrate during Partition time?" at bounding box center [442, 178] width 283 height 22
type input "Yes"
click at [390, 223] on input "House Number of residence after Partition" at bounding box center [442, 219] width 283 height 22
paste input "N/A"
type input "N/A"
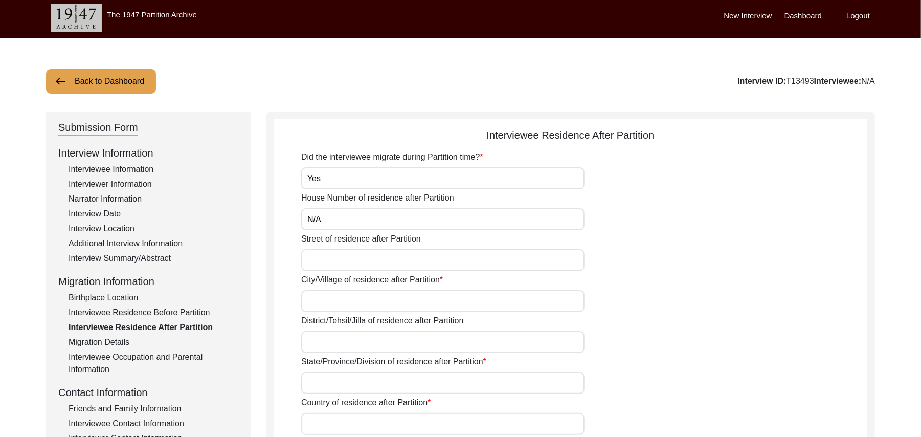
click at [383, 255] on input "Street of residence after Partition" at bounding box center [442, 260] width 283 height 22
paste input "N/A"
type input "N/A"
click at [380, 297] on input "City/Village of residence after Partition" at bounding box center [442, 301] width 283 height 22
type input "Chak 667/8GB"
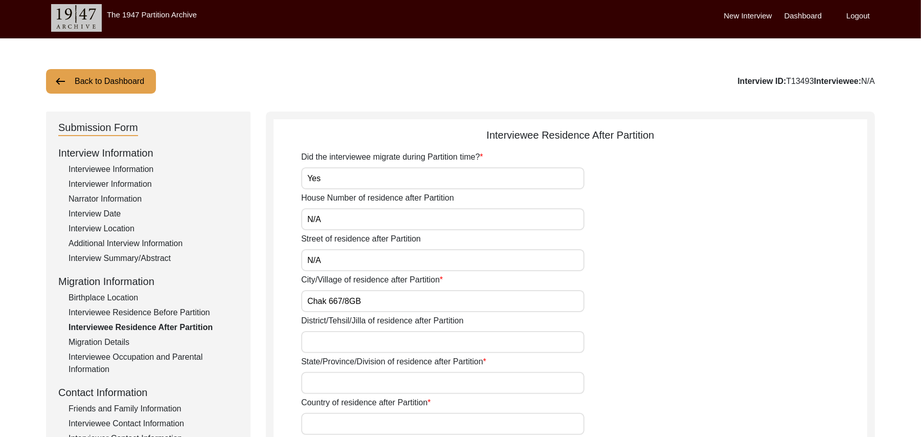
click at [369, 341] on input "District/Tehsil/Jilla of residence after Partition" at bounding box center [442, 342] width 283 height 22
type input "[PERSON_NAME]/ Pir [PERSON_NAME]"
click at [369, 391] on input "State/Province/Division of residence after Partition" at bounding box center [442, 383] width 283 height 22
type input "[GEOGRAPHIC_DATA]"
click at [369, 413] on input "Country of residence after Partition" at bounding box center [442, 424] width 283 height 22
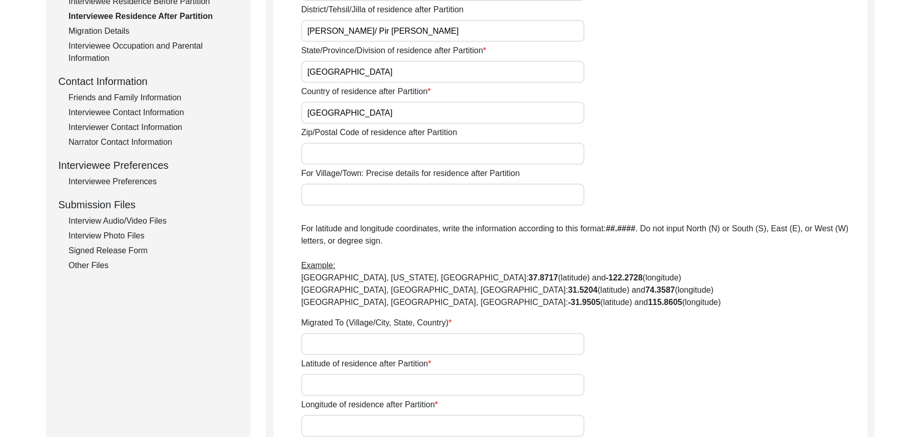
scroll to position [250, 0]
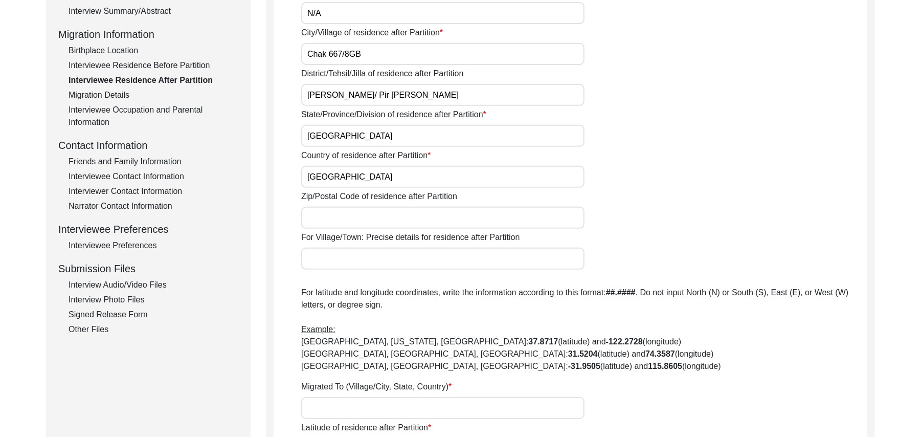
type input "[GEOGRAPHIC_DATA]"
click at [397, 218] on input "Zip/Postal Code of residence after Partition" at bounding box center [442, 218] width 283 height 22
type input "36300"
click at [379, 267] on input "For Village/Town: Precise details for residence after Partition" at bounding box center [442, 259] width 283 height 22
type input "Chak 667/8GB"
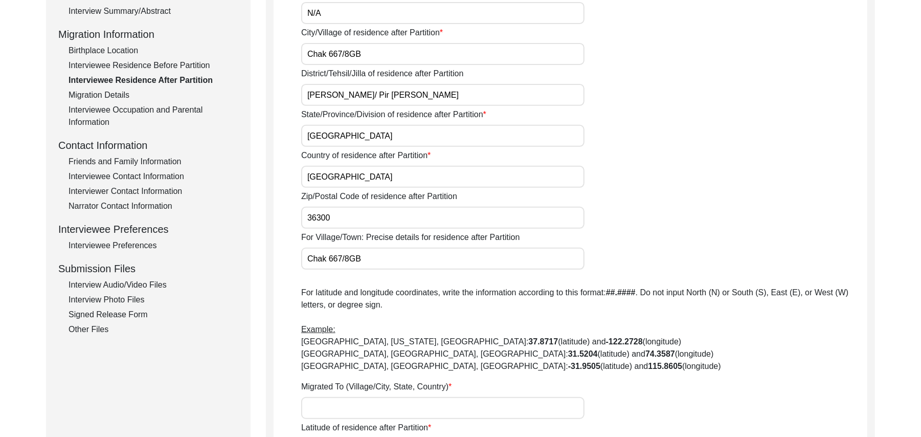
click at [328, 404] on input "Migrated To (Village/City, State, Country)" at bounding box center [442, 408] width 283 height 22
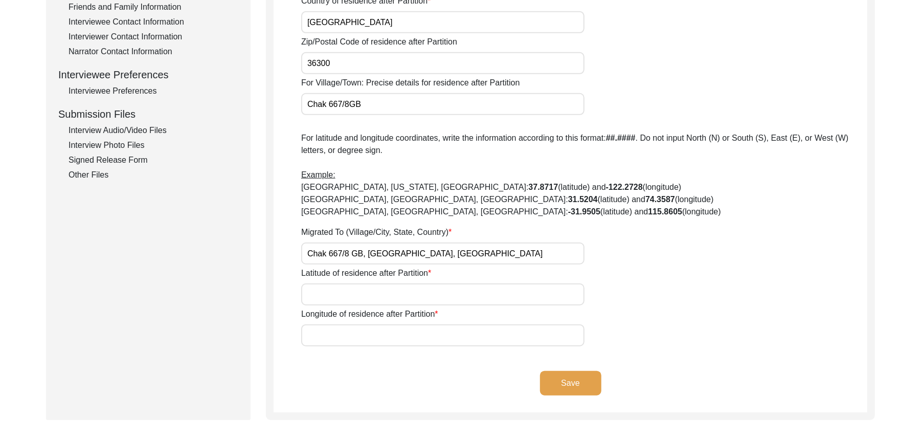
scroll to position [505, 0]
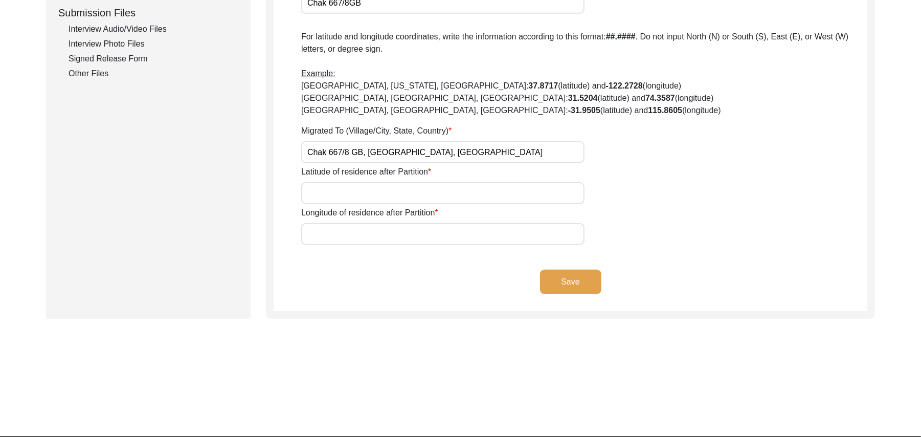
type input "Chak 667/8 GB, [GEOGRAPHIC_DATA], [GEOGRAPHIC_DATA]"
click at [326, 190] on input "Latitude of residence after Partition" at bounding box center [442, 193] width 283 height 22
paste input "N/A"
click at [326, 190] on input "N/A" at bounding box center [442, 193] width 283 height 22
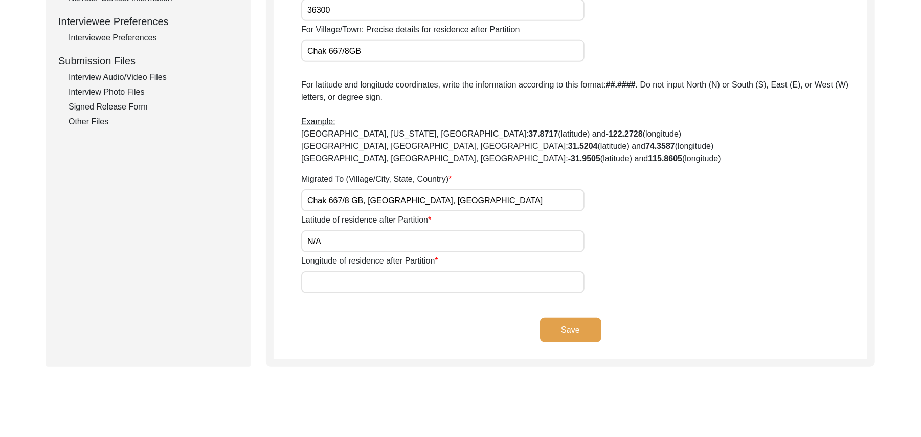
scroll to position [410, 0]
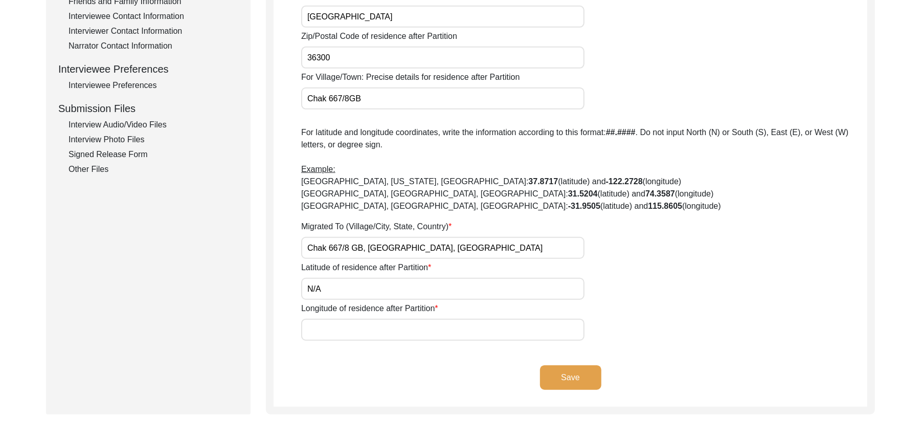
type input "N/A"
click at [332, 327] on input "Longitude of residence after Partition" at bounding box center [442, 330] width 283 height 22
paste input "N/A"
type input "N/A"
click at [553, 369] on button "Save" at bounding box center [570, 377] width 61 height 25
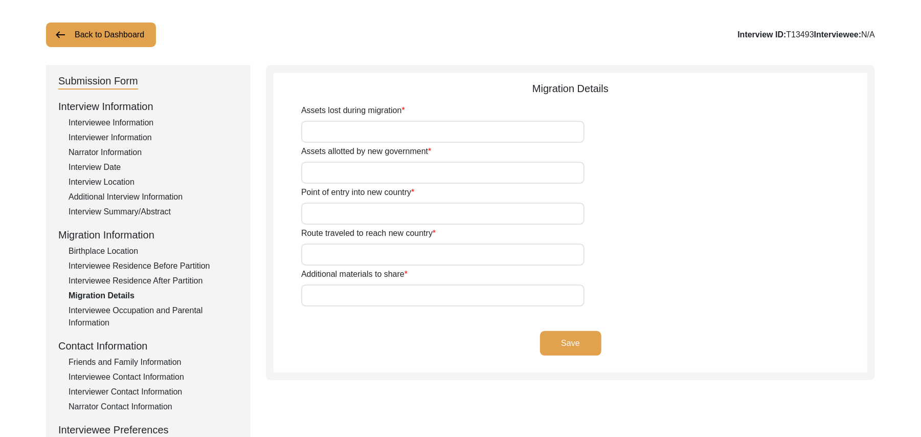
scroll to position [41, 0]
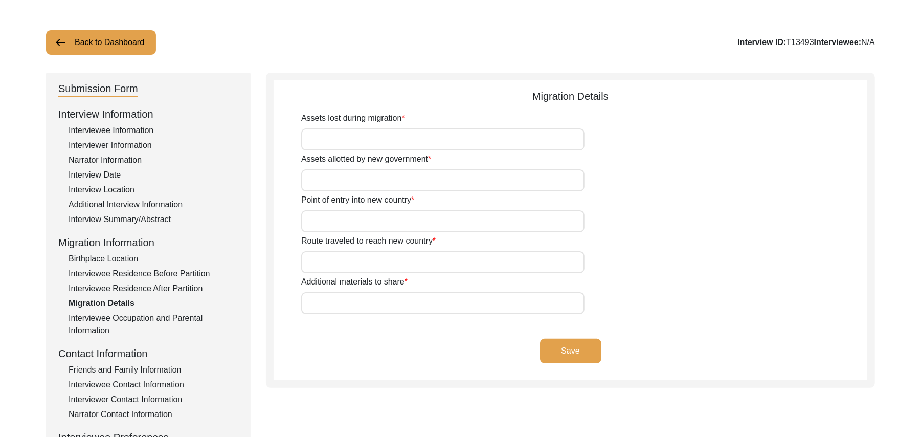
click at [387, 136] on input "Assets lost during migration" at bounding box center [442, 139] width 283 height 22
type input "Land, Home, Animals"
click at [375, 174] on input "Assets allotted by new government" at bounding box center [442, 180] width 283 height 22
type input "Land, Home"
click at [365, 222] on input "Point of entry into new country" at bounding box center [442, 221] width 283 height 22
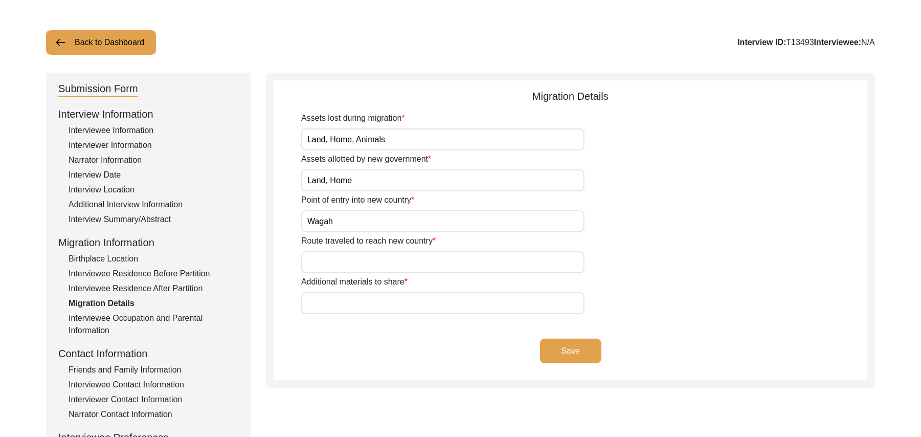
type input "Wagah"
click at [359, 255] on input "Route traveled to reach new country" at bounding box center [442, 262] width 283 height 22
type input "add"
click at [347, 303] on input "Additional materials to share" at bounding box center [442, 303] width 283 height 22
paste input "N/A"
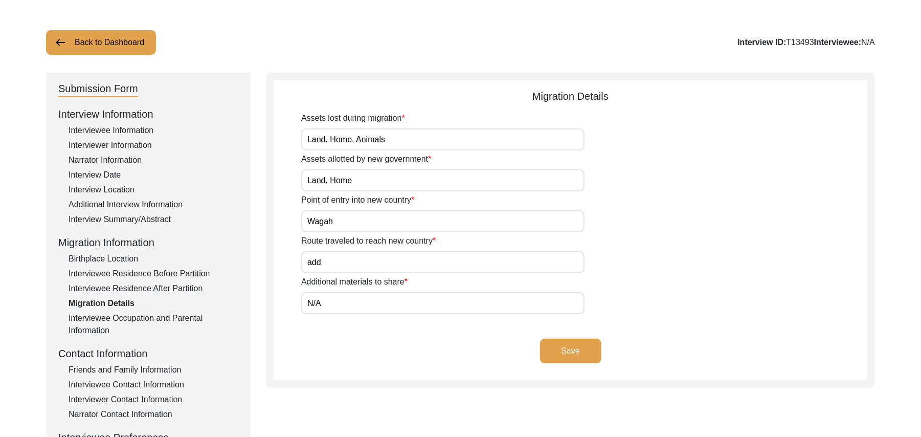
type input "N/A"
click at [550, 344] on button "Save" at bounding box center [570, 351] width 61 height 25
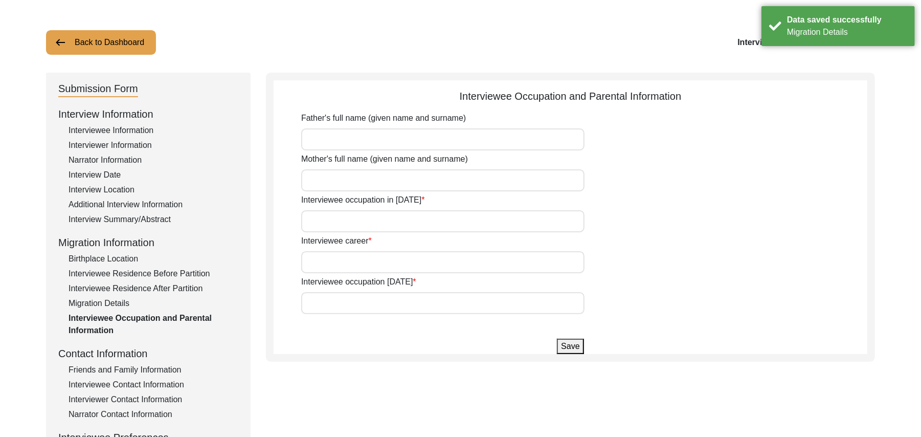
click at [395, 141] on input "Father's full name (given name and surname)" at bounding box center [442, 139] width 283 height 22
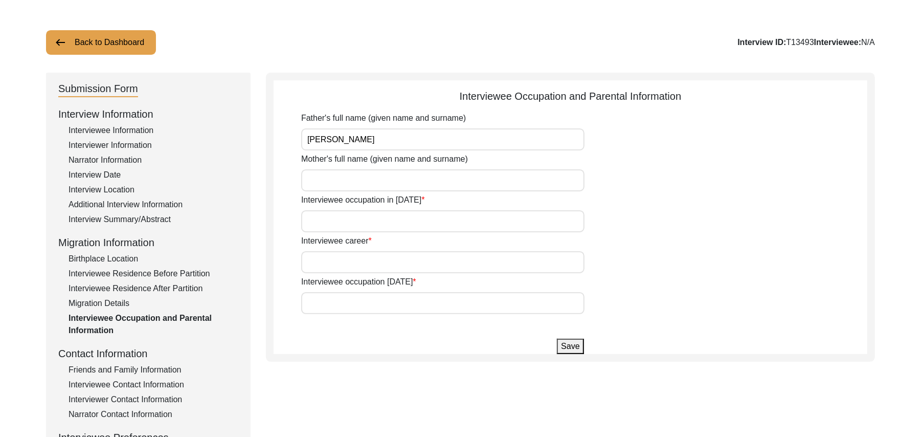
type input "[PERSON_NAME]"
click at [370, 174] on input "Mother's full name (given name and surname)" at bounding box center [442, 180] width 283 height 22
type input "[PERSON_NAME]"
click at [353, 227] on input "Interviewee occupation in [DATE]" at bounding box center [442, 221] width 283 height 22
type input "House Boy"
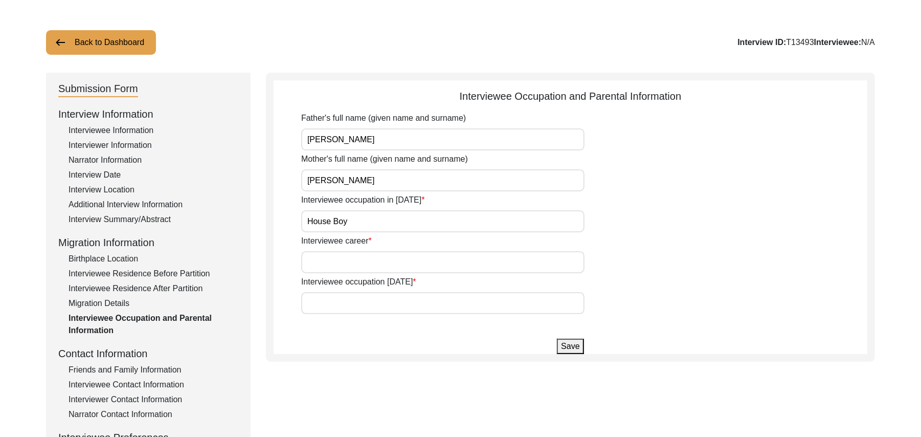
click at [357, 260] on input "Interviewee career" at bounding box center [442, 262] width 283 height 22
type input "Farmer"
click at [343, 303] on input "Interviewee occupation [DATE]" at bounding box center [442, 303] width 283 height 22
type input "F"
type input "Dont work any more."
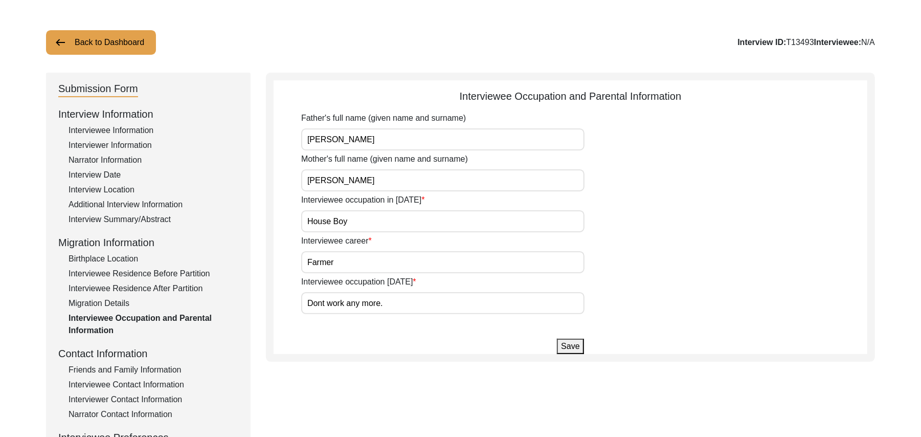
click at [576, 347] on button "Save" at bounding box center [570, 346] width 27 height 15
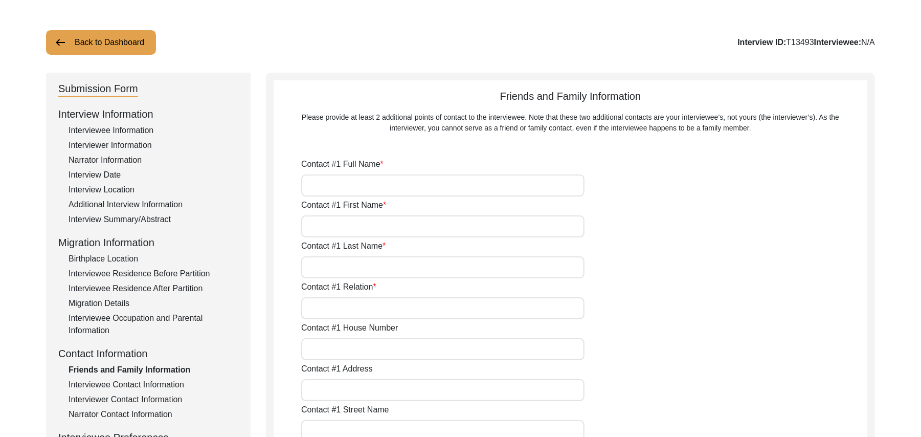
click at [173, 379] on div "Interviewee Contact Information" at bounding box center [154, 384] width 170 height 12
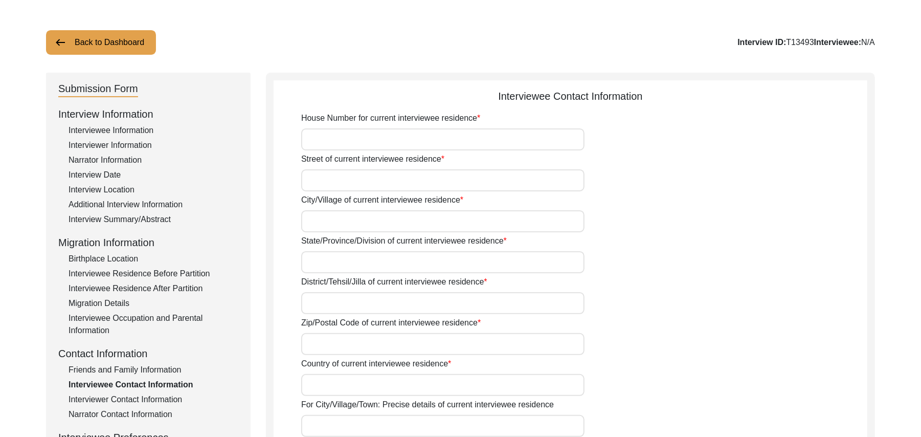
click at [334, 149] on input "House Number for current interviewee residence" at bounding box center [442, 139] width 283 height 22
paste input "N/A"
type input "N/A"
click at [330, 176] on input "Street of current interviewee residence" at bounding box center [442, 180] width 283 height 22
paste input "N/A"
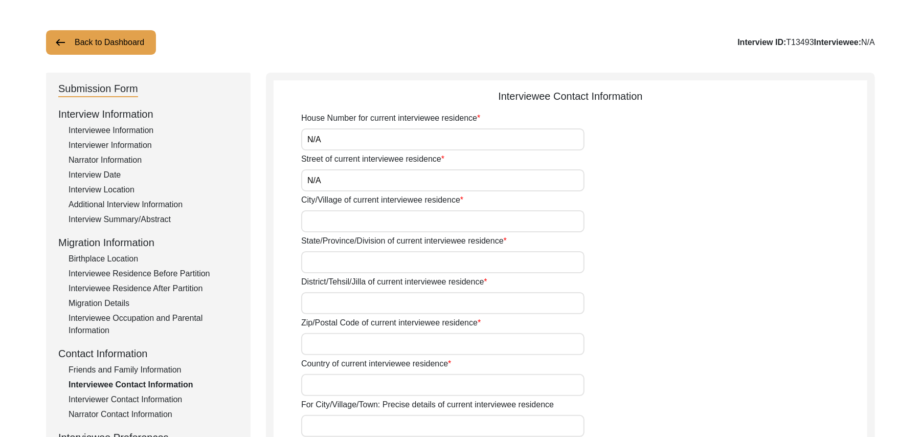
type input "N/A"
click at [335, 222] on input "City/Village of current interviewee residence" at bounding box center [442, 221] width 283 height 22
type input "Chak 667/8 GB"
click at [328, 260] on input "State/Province/Division of current interviewee residence" at bounding box center [442, 262] width 283 height 22
type input "[GEOGRAPHIC_DATA]"
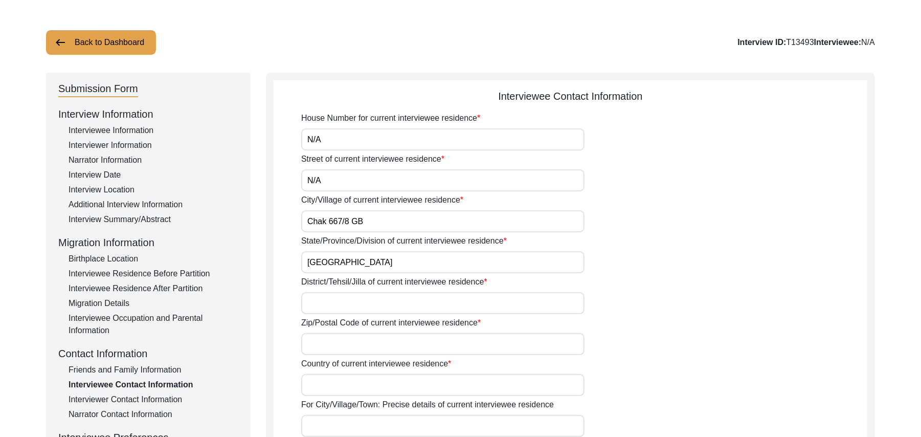
click at [320, 297] on input "District/Tehsil/Jilla of current interviewee residence" at bounding box center [442, 303] width 283 height 22
type input "[PERSON_NAME]/ Pir [PERSON_NAME]"
click at [311, 338] on input "Zip/Postal Code of current interviewee residence" at bounding box center [442, 344] width 283 height 22
type input "36300"
click at [327, 383] on input "Country of current interviewee residence" at bounding box center [442, 385] width 283 height 22
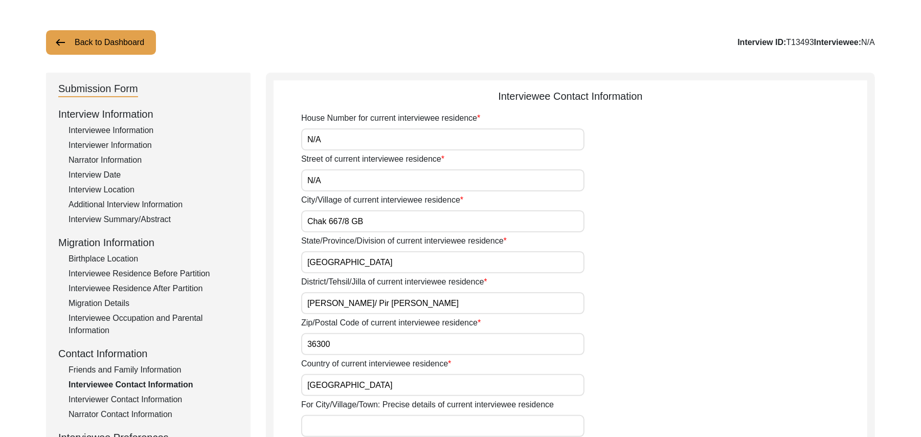
type input "[GEOGRAPHIC_DATA]"
click at [332, 348] on input "36300" at bounding box center [442, 344] width 283 height 22
type input "36100"
click at [340, 413] on input "For City/Village/Town: Precise details of current interviewee residence" at bounding box center [442, 426] width 283 height 22
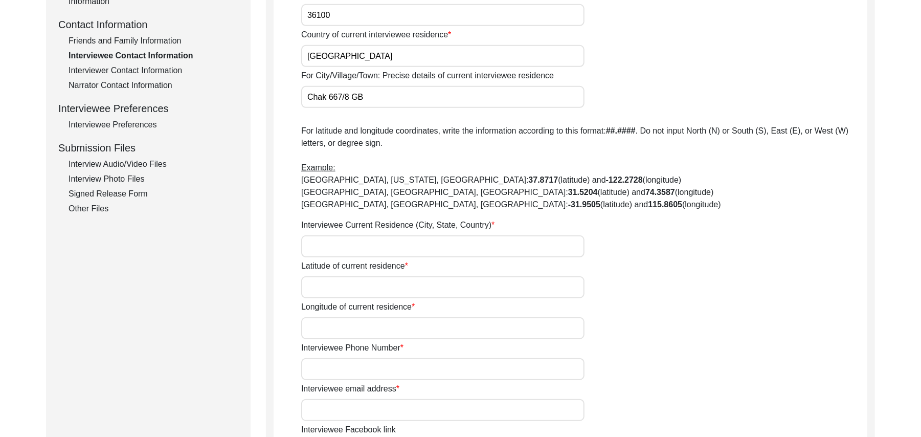
scroll to position [398, 0]
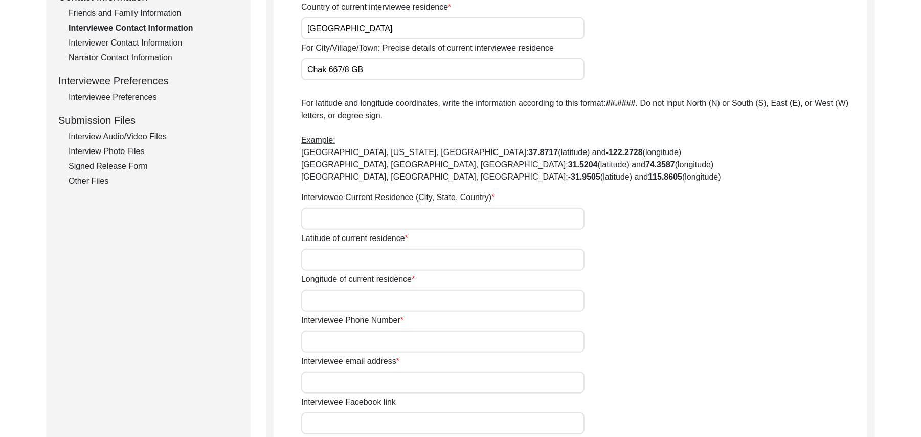
type input "Chak 667/8 GB"
click at [369, 219] on input "Interviewee Current Residence (City, State, Country)" at bounding box center [442, 219] width 283 height 22
type input "Chak 667/8 GB, [GEOGRAPHIC_DATA], [GEOGRAPHIC_DATA]"
click at [370, 260] on input "Latitude of current residence" at bounding box center [442, 260] width 283 height 22
paste input "N/A"
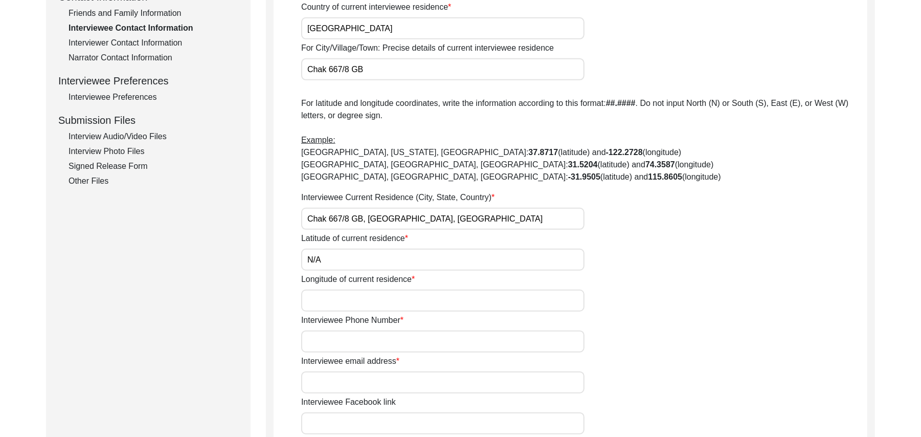
type input "N/A"
click at [362, 297] on input "Longitude of current residence" at bounding box center [442, 300] width 283 height 22
paste input "N/A"
type input "N/A"
click at [365, 338] on input "Interviewee Phone Number" at bounding box center [442, 341] width 283 height 22
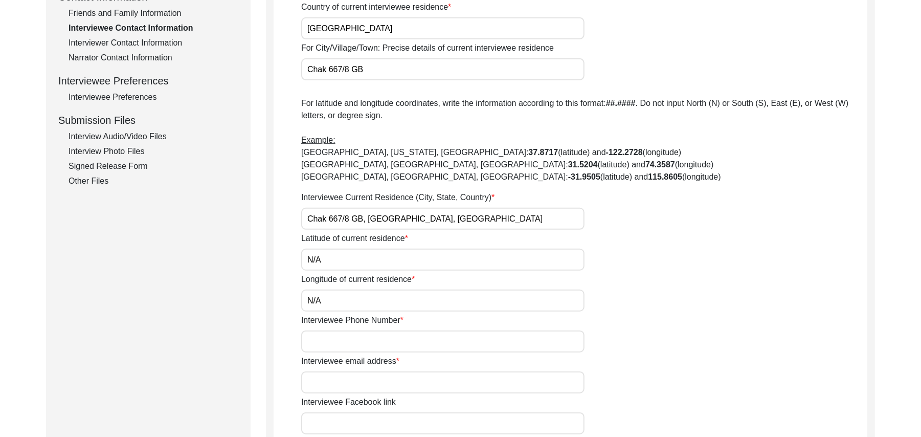
paste input "N/A"
type input "N/A"
click at [357, 383] on input "Interviewee email address" at bounding box center [442, 382] width 283 height 22
paste input "N/A"
type input "N/A"
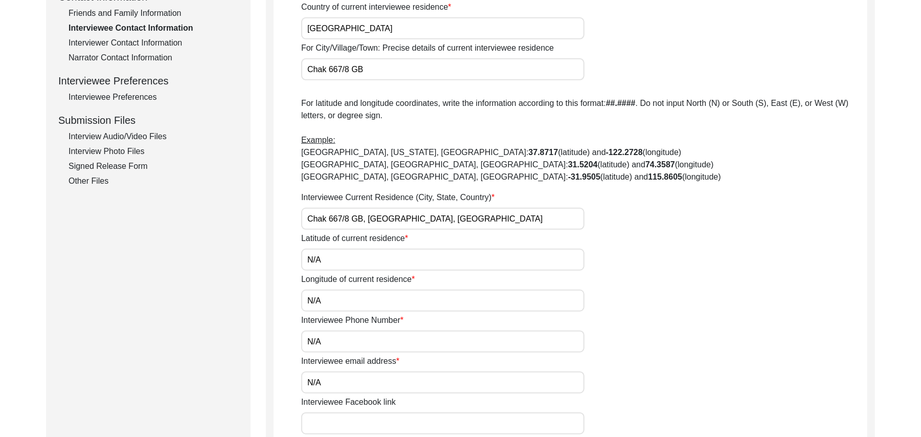
click at [359, 413] on input "Interviewee Facebook link" at bounding box center [442, 423] width 283 height 22
paste input "N/A"
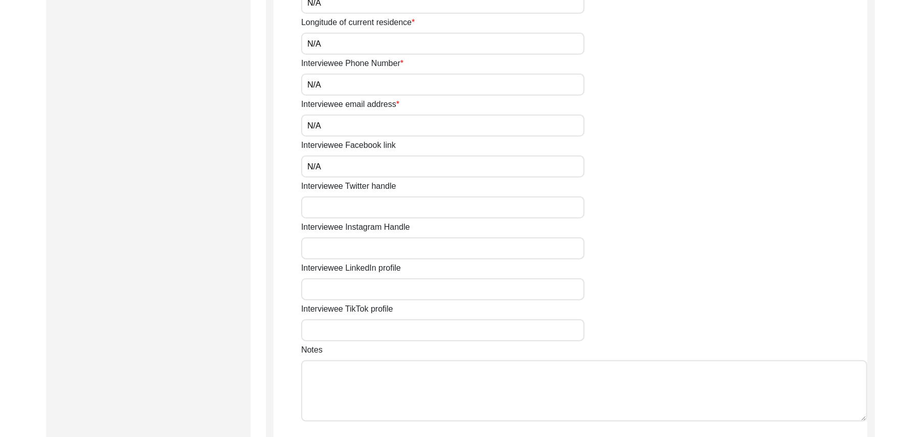
scroll to position [718, 0]
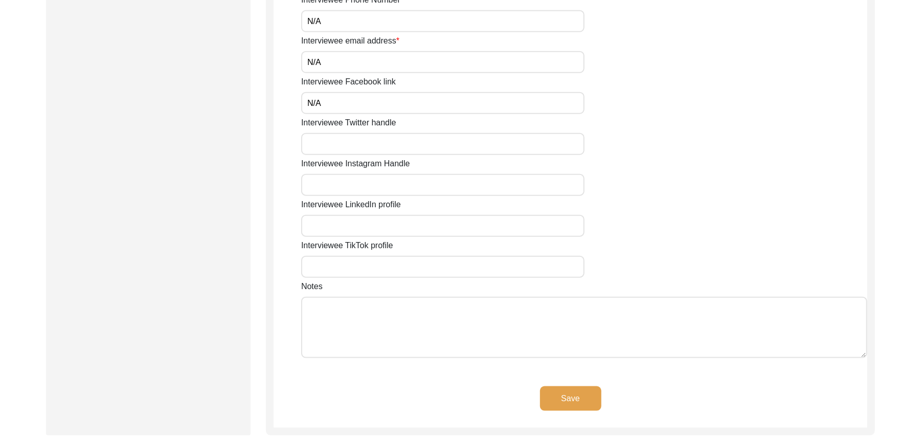
type input "N/A"
click at [435, 152] on input "Interviewee Twitter handle" at bounding box center [442, 144] width 283 height 22
paste input "N/A"
type input "N/A"
click at [407, 187] on input "Interviewee Instagram Handle" at bounding box center [442, 185] width 283 height 22
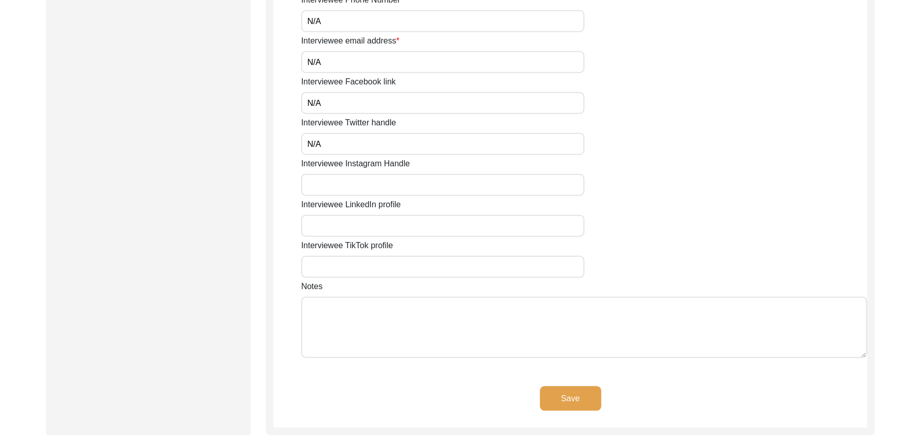
paste input "N/A"
type input "N/A"
click at [388, 220] on input "Interviewee LinkedIn profile" at bounding box center [442, 226] width 283 height 22
paste input "N/A"
type input "N/A"
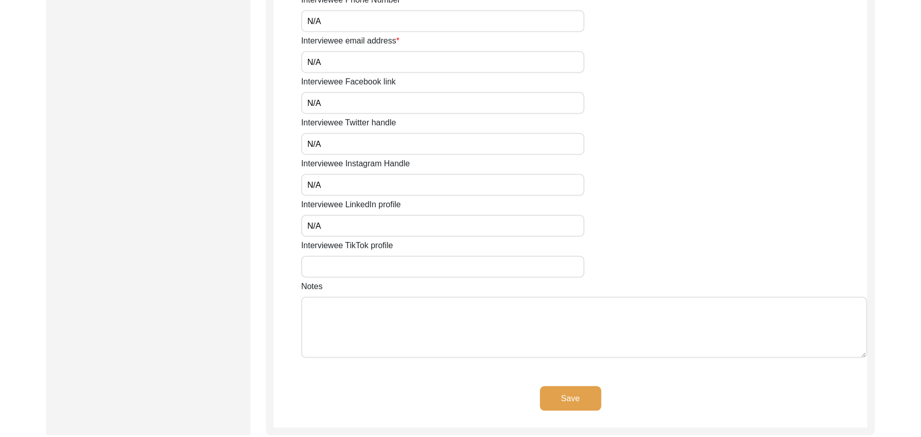
click at [377, 264] on input "Interviewee TikTok profile" at bounding box center [442, 267] width 283 height 22
paste input "N/A"
type input "N/A"
click at [366, 316] on textarea "Notes" at bounding box center [584, 327] width 566 height 61
paste textarea "N/A"
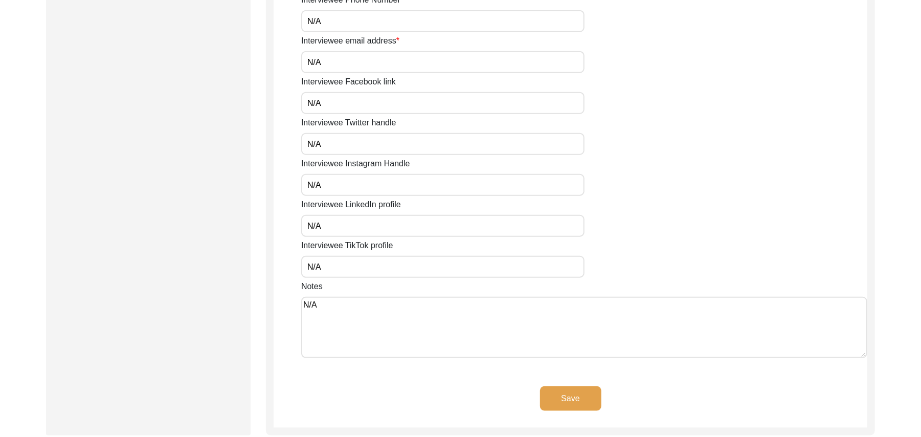
type textarea "N/A"
click at [563, 387] on button "Save" at bounding box center [570, 398] width 61 height 25
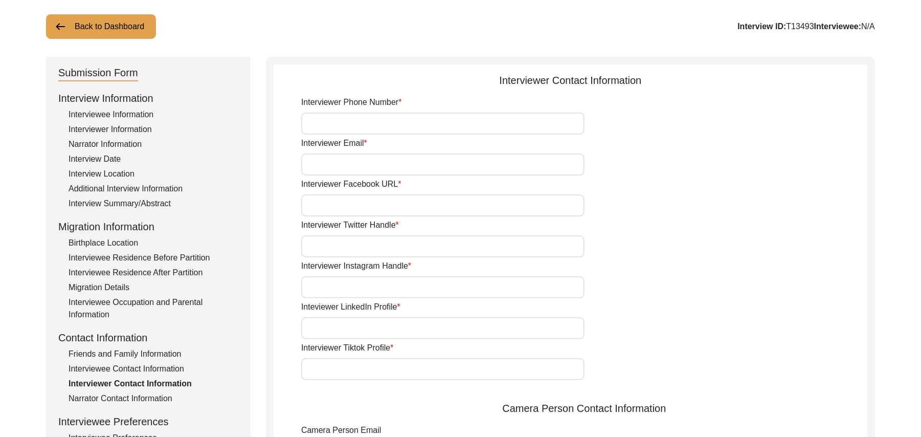
scroll to position [50, 0]
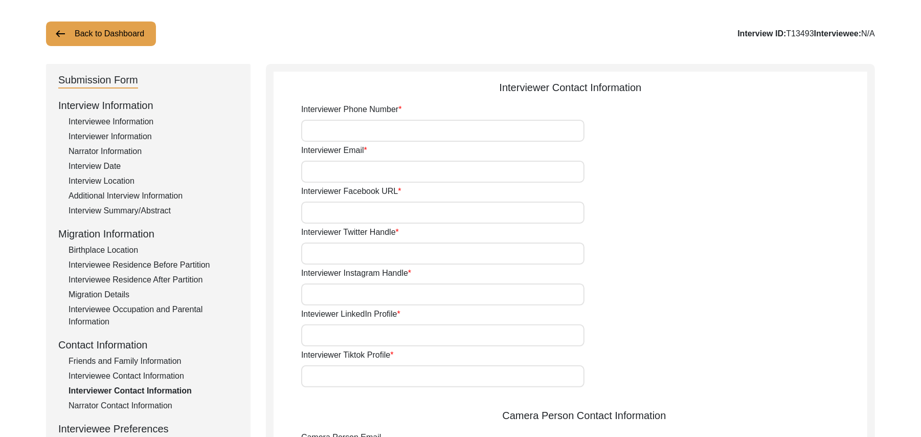
click at [416, 136] on input "Interviewer Phone Number" at bounding box center [442, 131] width 283 height 22
type input "03337682214"
click at [390, 172] on input "Interviewer Email" at bounding box center [442, 172] width 283 height 22
type input "[EMAIL_ADDRESS][DOMAIN_NAME]"
click at [378, 215] on input "Interviewer Facebook URL" at bounding box center [442, 212] width 283 height 22
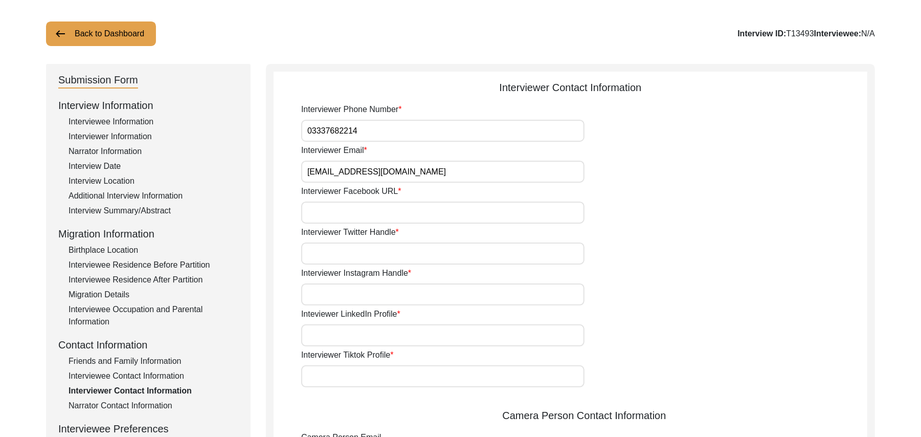
paste input "N/A"
type input "N/A"
click at [362, 254] on input "Interviewer Twitter Handle" at bounding box center [442, 253] width 283 height 22
paste input "N/A"
type input "N/A"
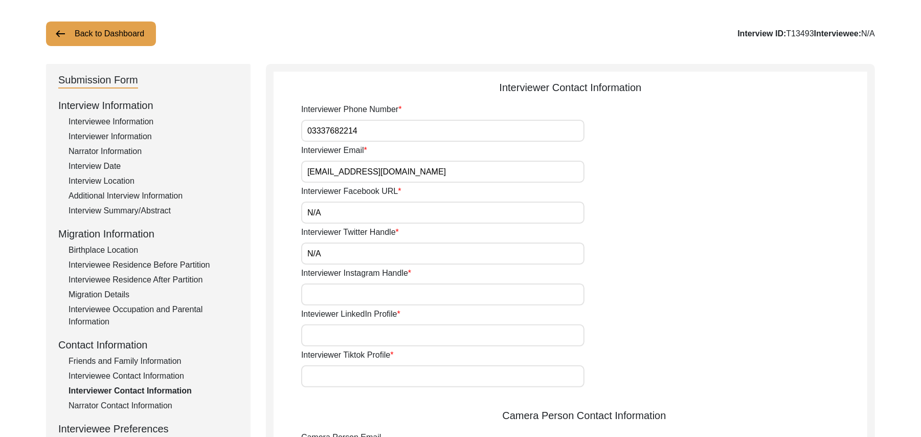
click at [352, 284] on input "Interviewer Instagram Handle" at bounding box center [442, 294] width 283 height 22
paste input "N/A"
type input "N/A"
click at [338, 332] on input "Inteviewer LinkedIn Profile" at bounding box center [442, 335] width 283 height 22
paste input "N/A"
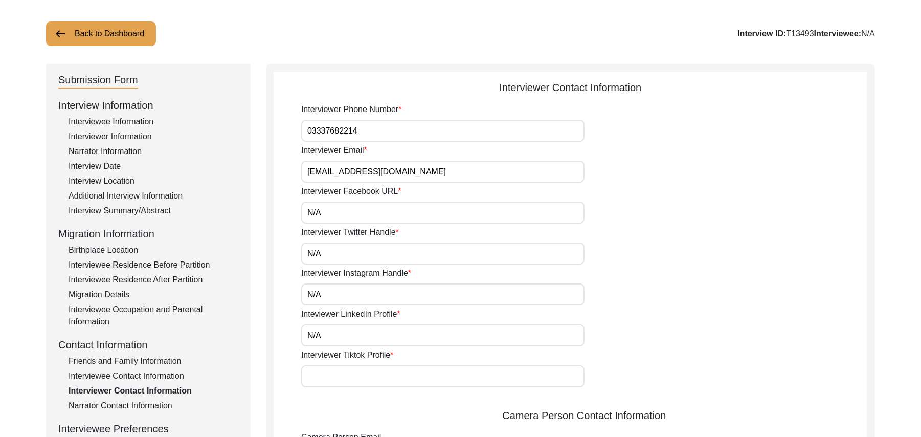
type input "N/A"
click at [330, 378] on input "Interviewer Tiktok Profile" at bounding box center [442, 376] width 283 height 22
paste input "N/A"
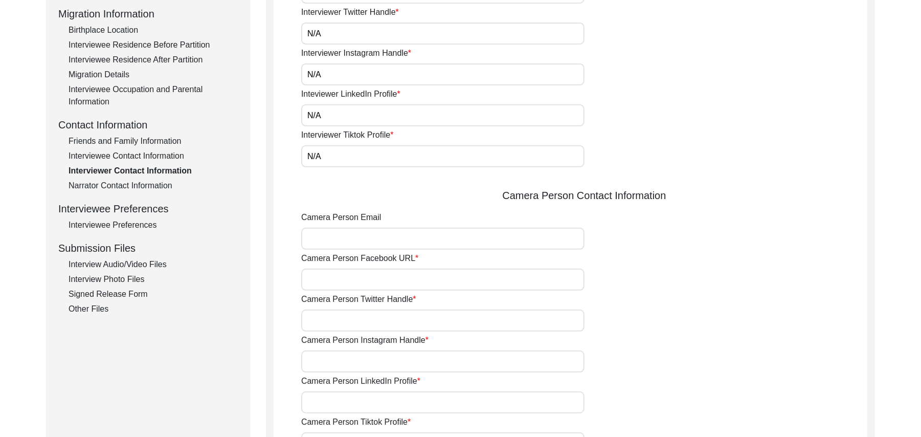
scroll to position [379, 0]
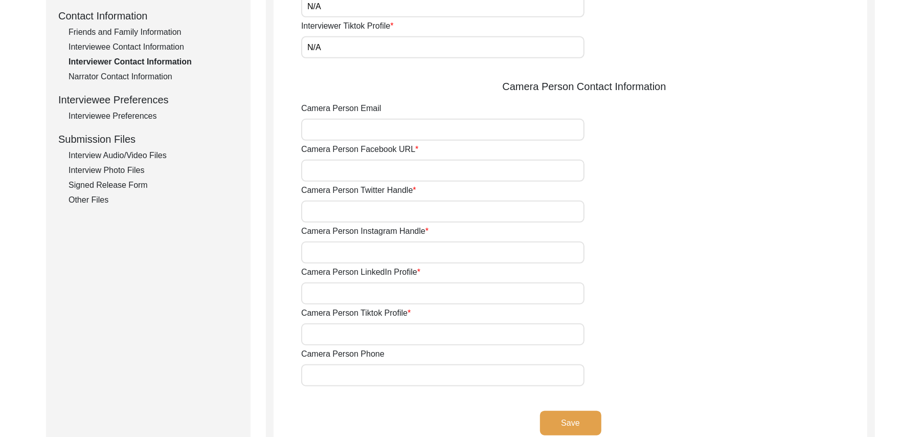
type input "N/A"
click at [338, 131] on input "Camera Person Email" at bounding box center [442, 130] width 283 height 22
paste input "N/A"
type input "N/A"
click at [330, 171] on input "Camera Person Facebook URL" at bounding box center [442, 171] width 283 height 22
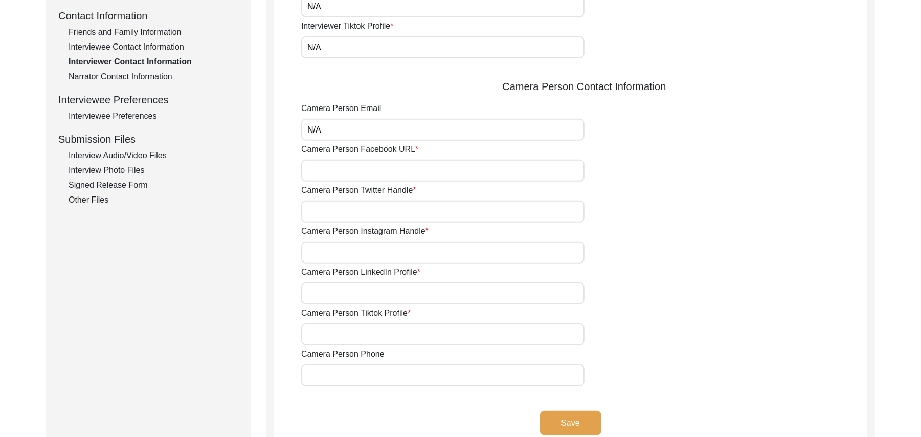
paste input "N/A"
type input "N/A"
click at [328, 214] on input "Camera Person Twitter Handle" at bounding box center [442, 211] width 283 height 22
paste input "N/A"
type input "N/A"
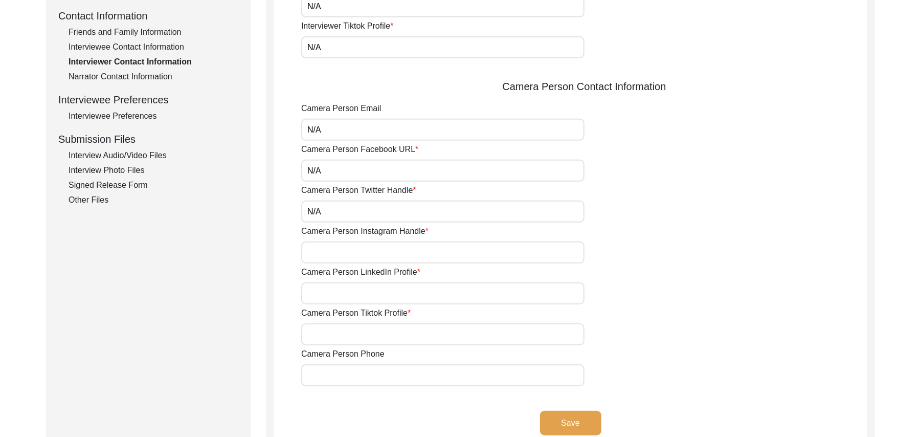
click at [326, 246] on input "Camera Person Instagram Handle" at bounding box center [442, 252] width 283 height 22
paste input "N/A"
type input "N/A"
click at [324, 293] on input "Camera Person LinkedIn Profile" at bounding box center [442, 293] width 283 height 22
paste input "N/A"
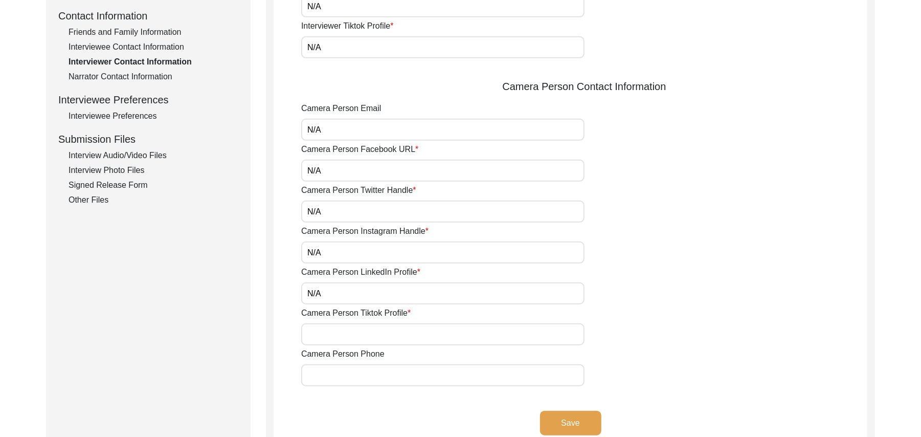
type input "N/A"
click at [324, 332] on input "Camera Person Tiktok Profile" at bounding box center [442, 334] width 283 height 22
paste input "N/A"
type input "N/A"
click at [322, 375] on input "Camera Person Phone" at bounding box center [442, 375] width 283 height 22
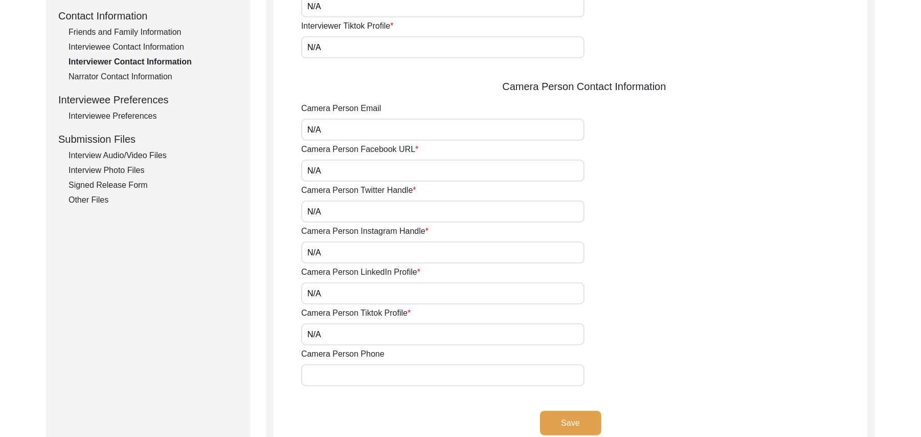
paste input "N/A"
type input "N/A"
click at [573, 413] on button "Save" at bounding box center [570, 423] width 61 height 25
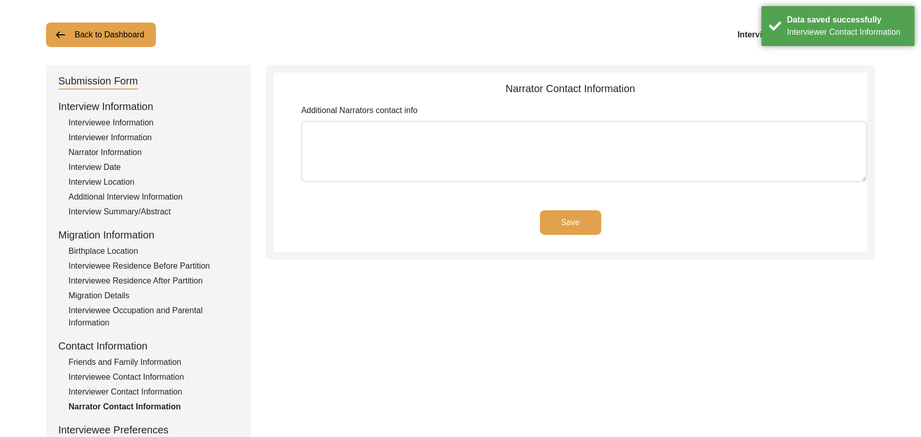
scroll to position [13, 0]
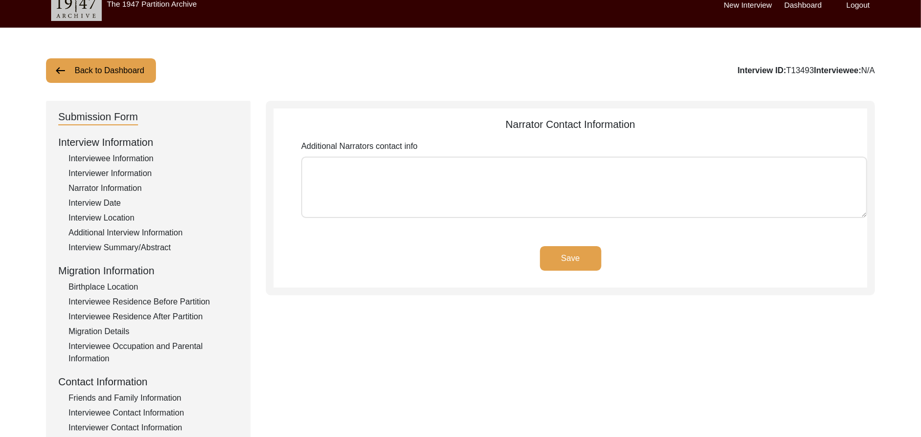
click at [480, 203] on textarea "Additional Narrators contact info" at bounding box center [584, 186] width 566 height 61
paste textarea "N/A"
type textarea "N/A"
click at [549, 248] on button "Save" at bounding box center [570, 258] width 61 height 25
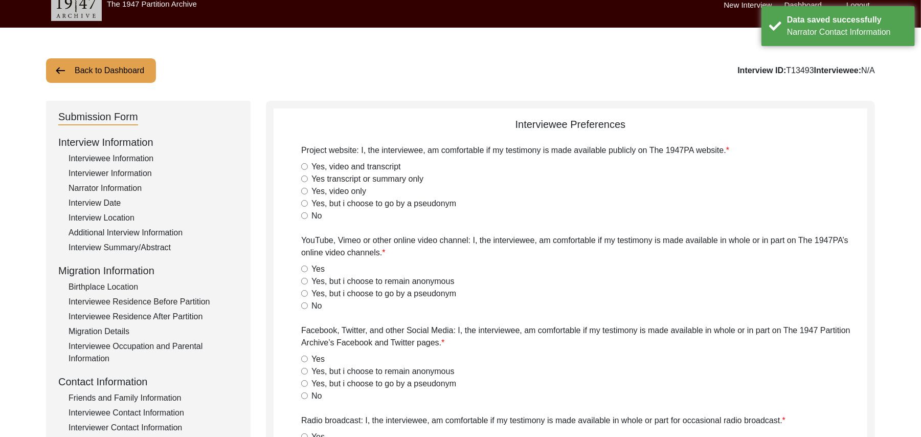
click at [304, 165] on input "Yes, video and transcript" at bounding box center [304, 166] width 7 height 7
radio input "true"
click at [305, 267] on input "Yes" at bounding box center [304, 268] width 7 height 7
radio input "true"
click at [305, 361] on input "Yes" at bounding box center [304, 358] width 7 height 7
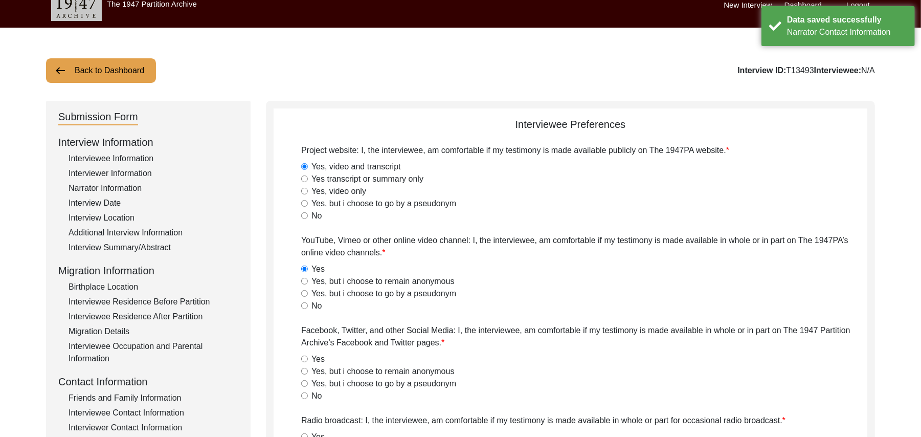
radio input "true"
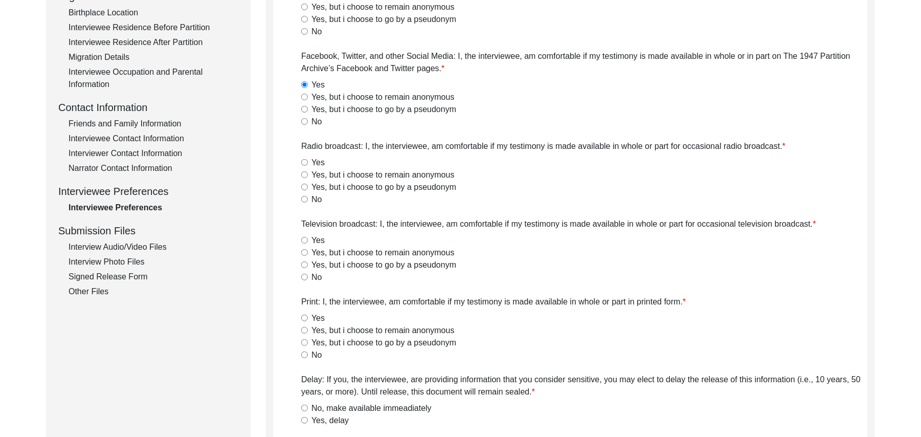
scroll to position [315, 0]
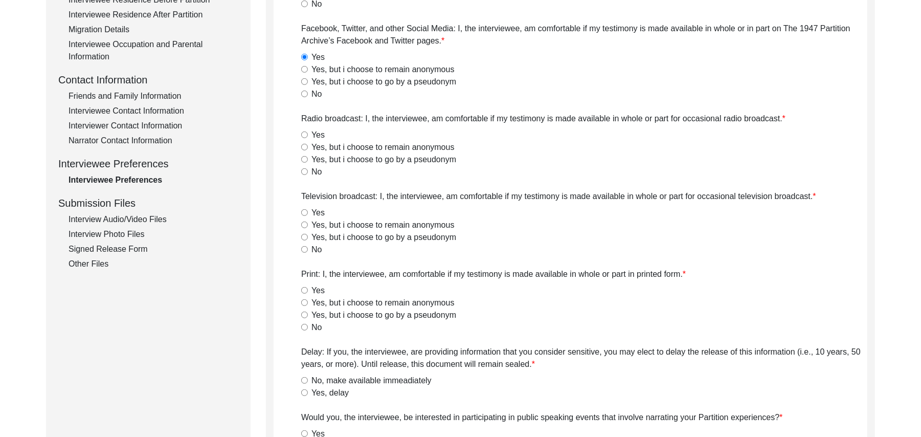
click at [308, 136] on div "Yes" at bounding box center [584, 135] width 566 height 12
click at [305, 135] on input "Yes" at bounding box center [304, 134] width 7 height 7
radio input "true"
click at [303, 209] on input "Yes" at bounding box center [304, 212] width 7 height 7
radio input "true"
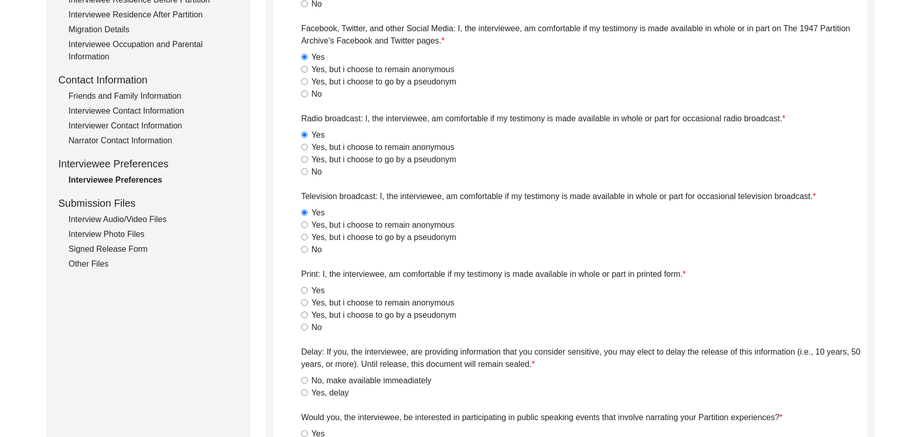
click at [302, 288] on input "Yes" at bounding box center [304, 290] width 7 height 7
radio input "true"
click at [303, 382] on input "No, make available immeadiately" at bounding box center [304, 380] width 7 height 7
radio input "true"
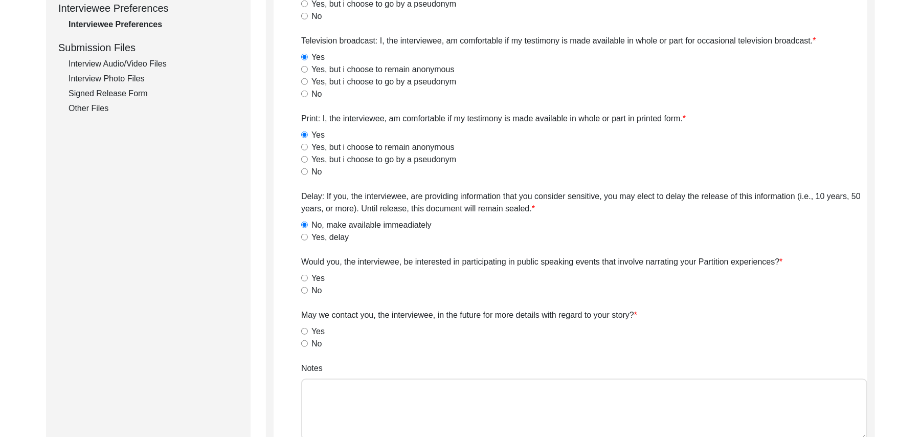
scroll to position [571, 0]
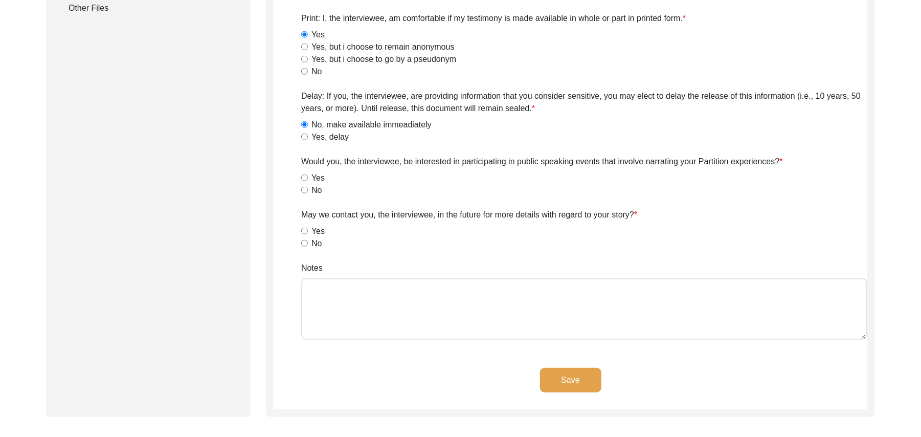
click at [305, 191] on input "No" at bounding box center [304, 190] width 7 height 7
radio input "true"
click at [304, 230] on input "Yes" at bounding box center [304, 231] width 7 height 7
radio input "true"
click at [326, 295] on textarea "Notes" at bounding box center [584, 308] width 566 height 61
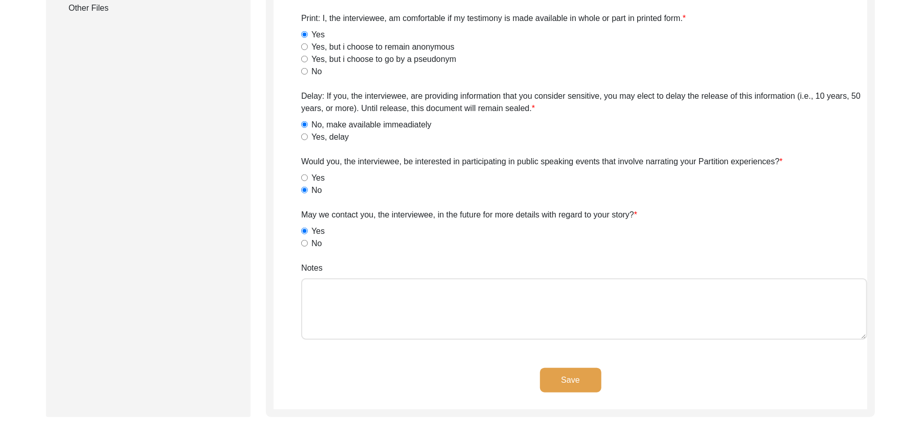
paste textarea "N/A"
type textarea "N/A"
click at [552, 375] on button "Save" at bounding box center [570, 380] width 61 height 25
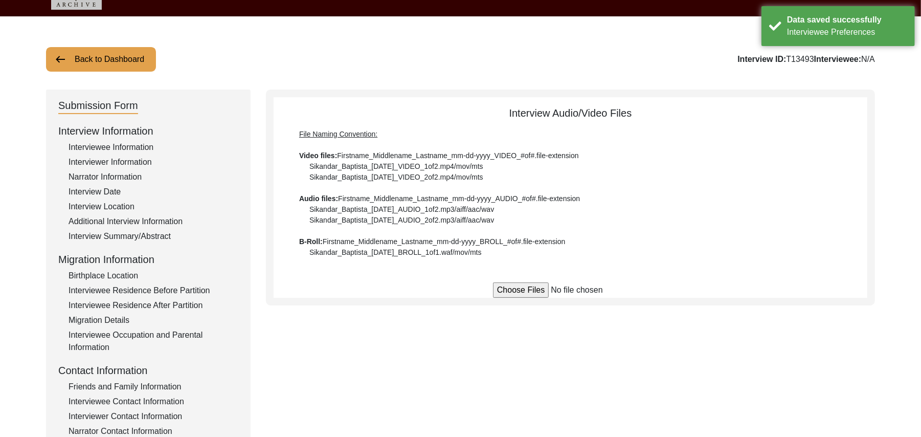
scroll to position [0, 0]
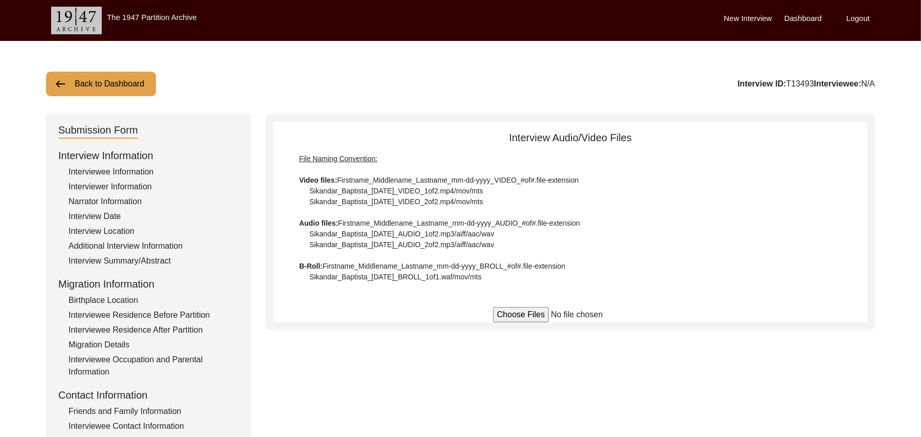
click at [142, 83] on button "Back to Dashboard" at bounding box center [101, 84] width 110 height 25
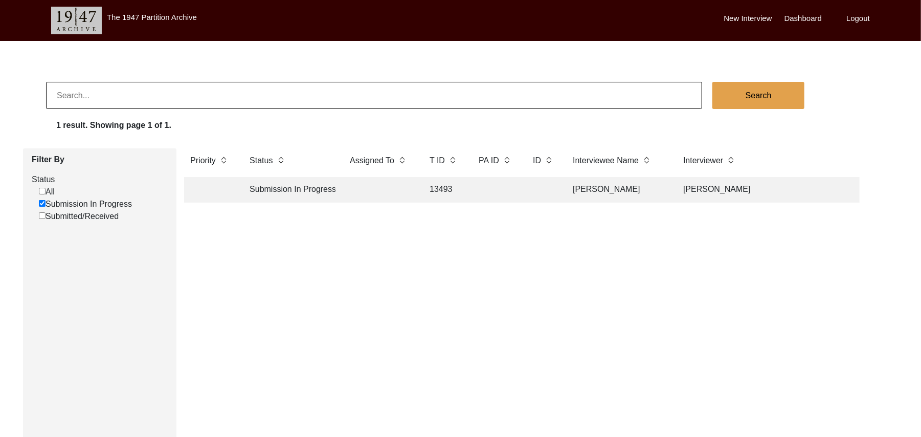
click at [444, 189] on td "13493" at bounding box center [443, 190] width 41 height 26
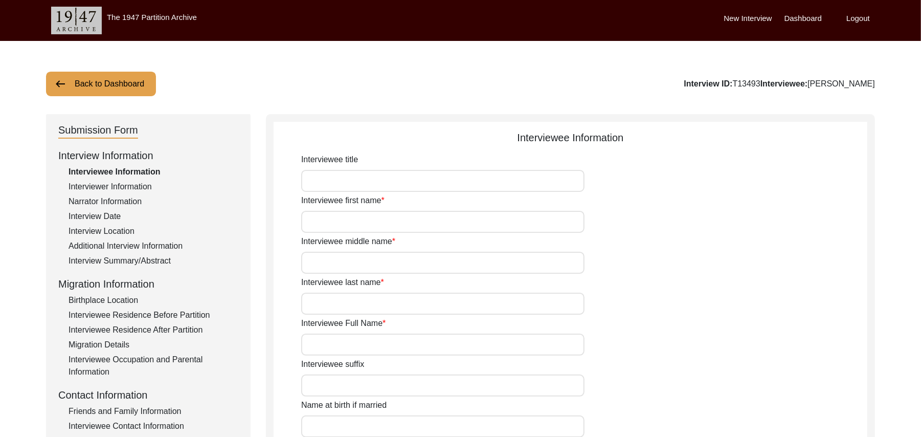
type input "Mr"
type input "Khushnood"
type input "Khan"
type input "N/A"
type input "[PERSON_NAME]"
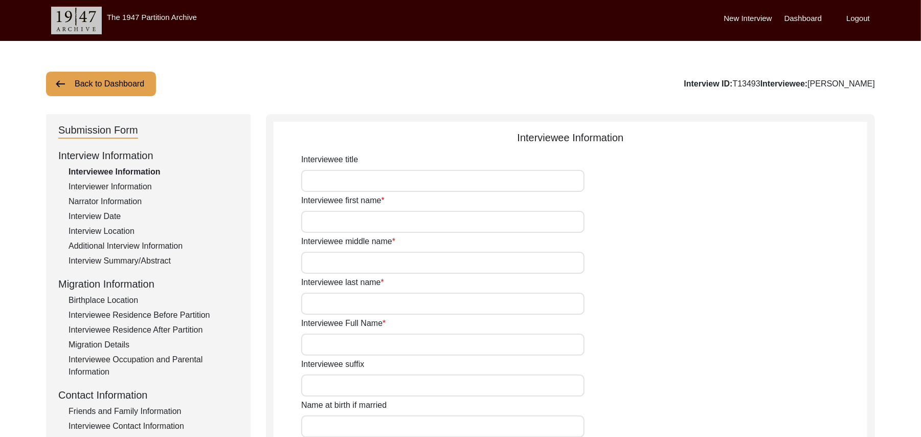
type input "N/A"
type input "[PERSON_NAME]"
type input "1941"
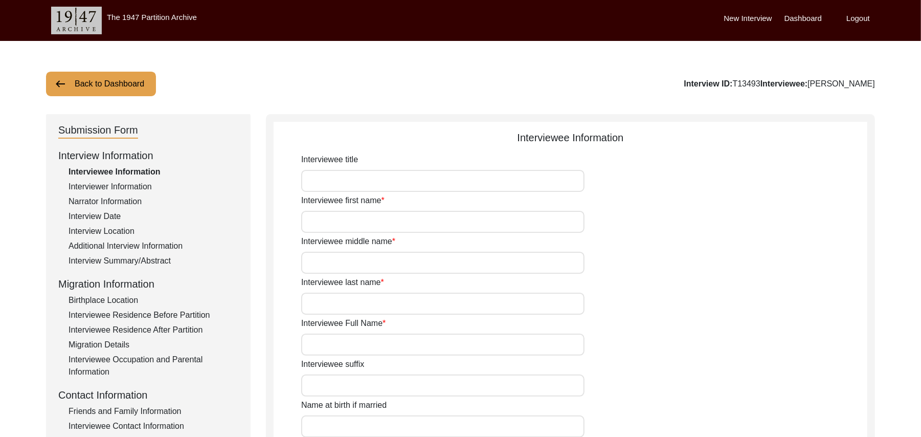
type input "84 Years"
type input "[DEMOGRAPHIC_DATA]"
type input "N/A"
type textarea "N/A"
type input "Punjabi"
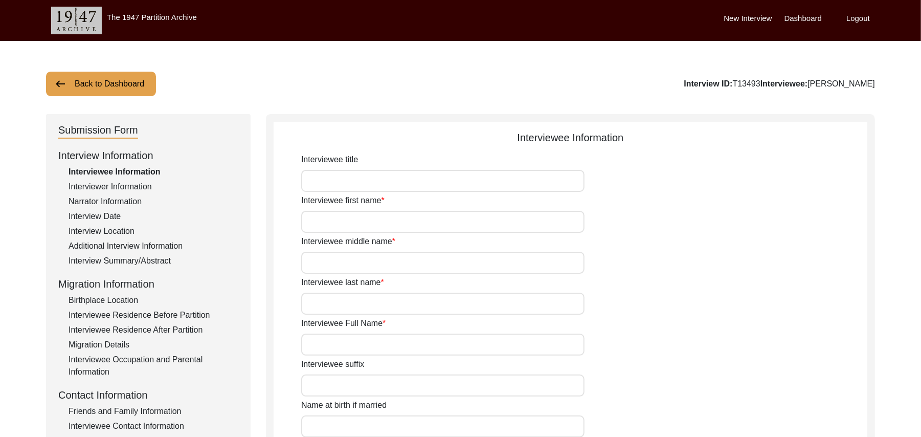
type input "Malwai"
type input "[DEMOGRAPHIC_DATA]"
type input "Pathan ( [PERSON_NAME])"
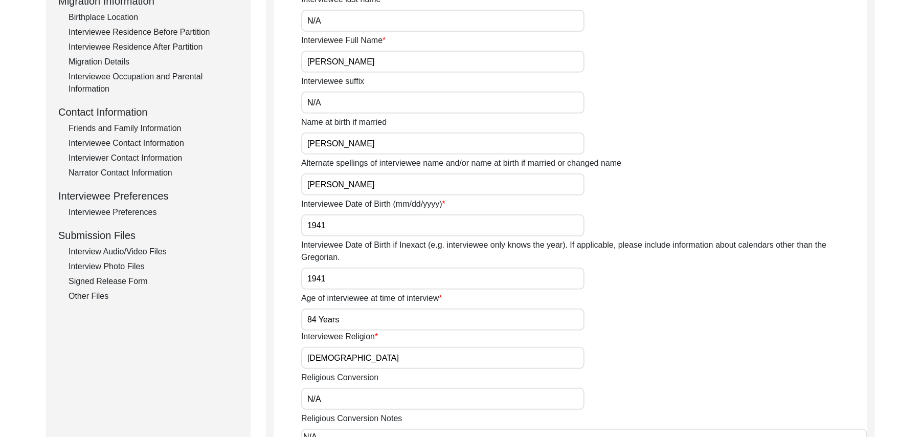
scroll to position [328, 0]
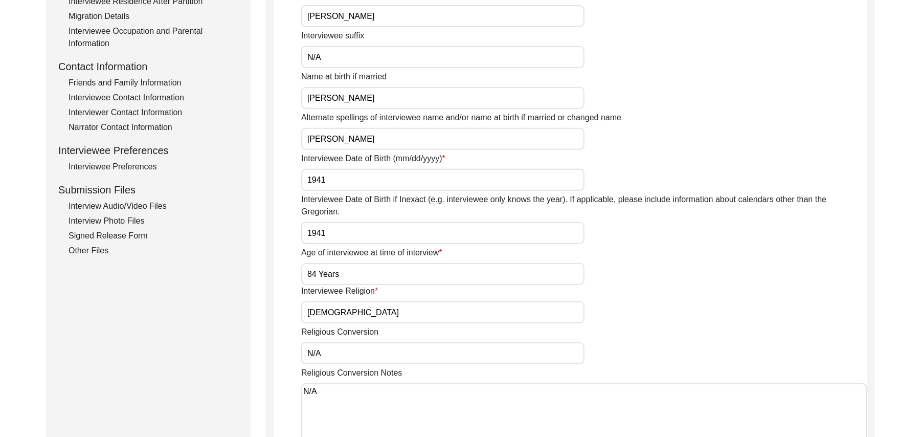
click at [128, 220] on div "Interview Photo Files" at bounding box center [154, 221] width 170 height 12
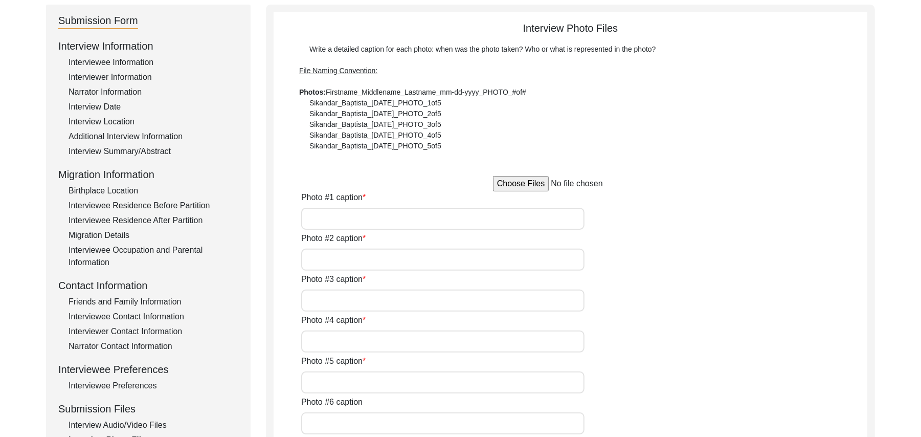
scroll to position [82, 0]
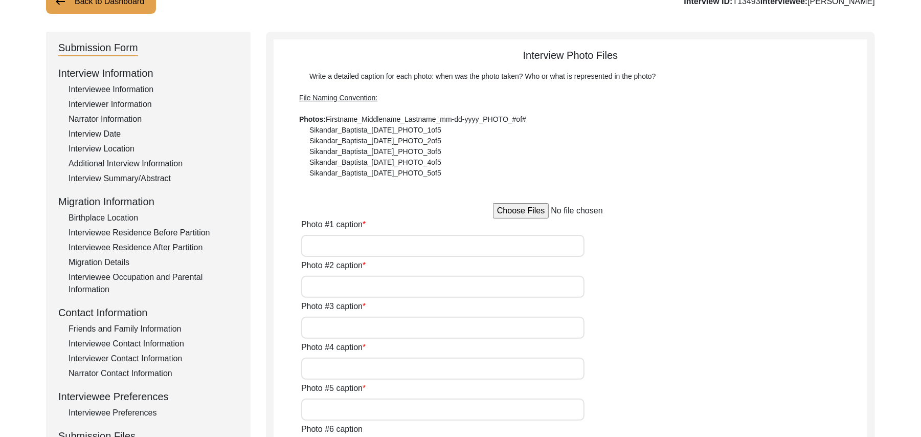
click at [522, 212] on input "file" at bounding box center [570, 210] width 155 height 15
type input "C:\fakepath\Khushnood_Khan_[DATE]_PHOTO_1of6.jpg"
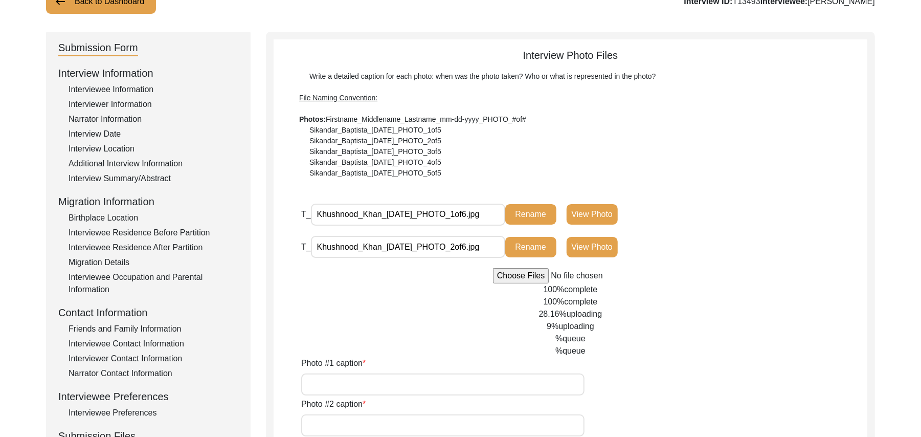
click at [328, 387] on input "Photo #1 caption" at bounding box center [442, 384] width 283 height 22
type input "[PERSON_NAME]"
click at [340, 413] on input "Photo #2 caption" at bounding box center [442, 425] width 283 height 22
paste input "[PERSON_NAME]"
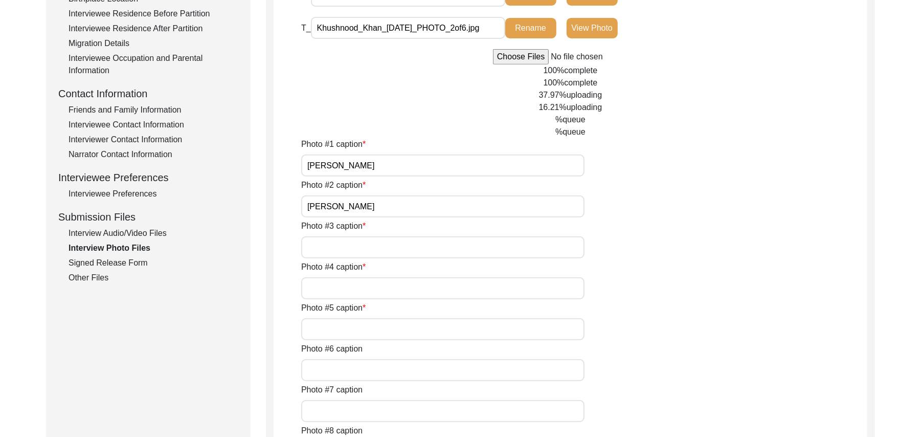
scroll to position [365, 0]
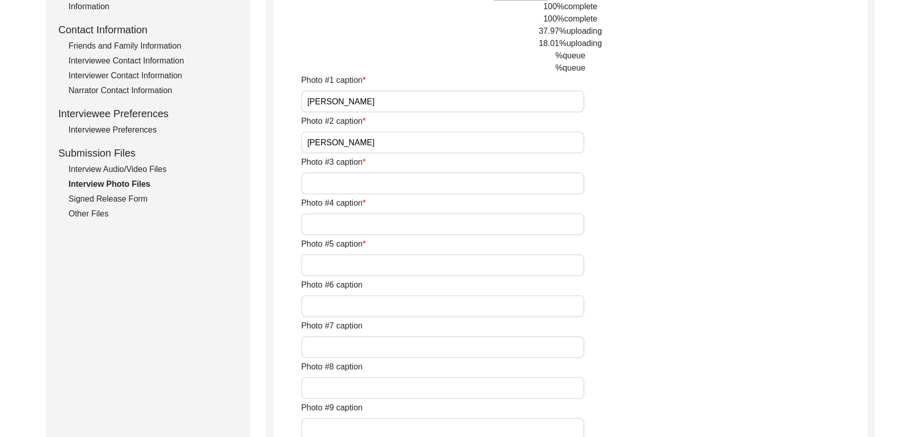
type input "[PERSON_NAME]"
click at [381, 189] on input "Photo #3 caption" at bounding box center [442, 183] width 283 height 22
paste input "[PERSON_NAME]"
type input "[PERSON_NAME]"
click at [358, 215] on input "Photo #4 caption" at bounding box center [442, 224] width 283 height 22
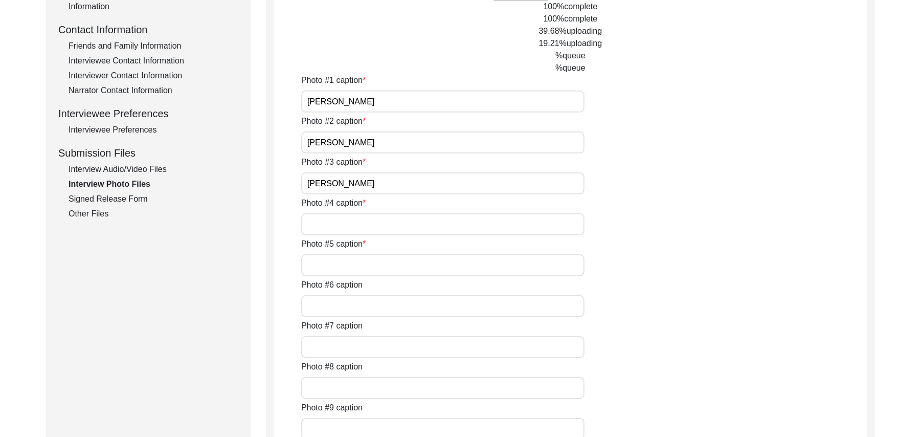
paste input "[PERSON_NAME]"
type input "[PERSON_NAME]"
click at [348, 259] on input "Photo #5 caption" at bounding box center [442, 265] width 283 height 22
paste input "[PERSON_NAME]"
type input "[PERSON_NAME]"
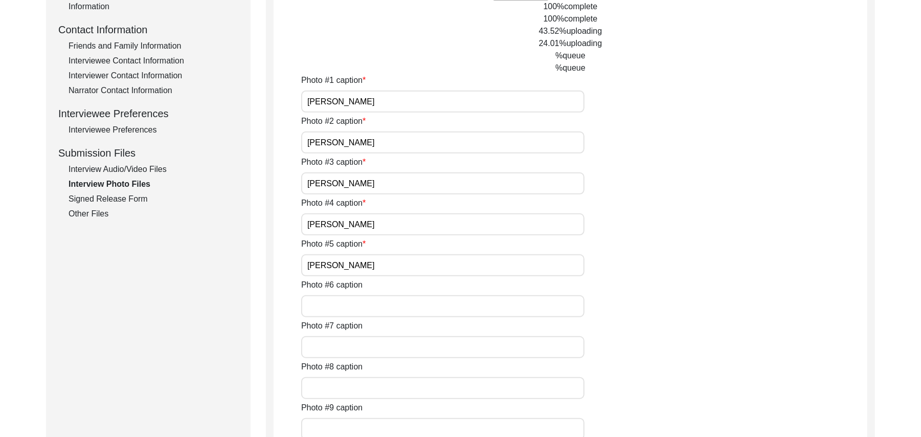
click at [347, 303] on input "Photo #6 caption" at bounding box center [442, 306] width 283 height 22
paste input "[PERSON_NAME]"
type input "[PERSON_NAME]"
click at [340, 346] on input "Photo #7 caption" at bounding box center [442, 347] width 283 height 22
type input "N/A"
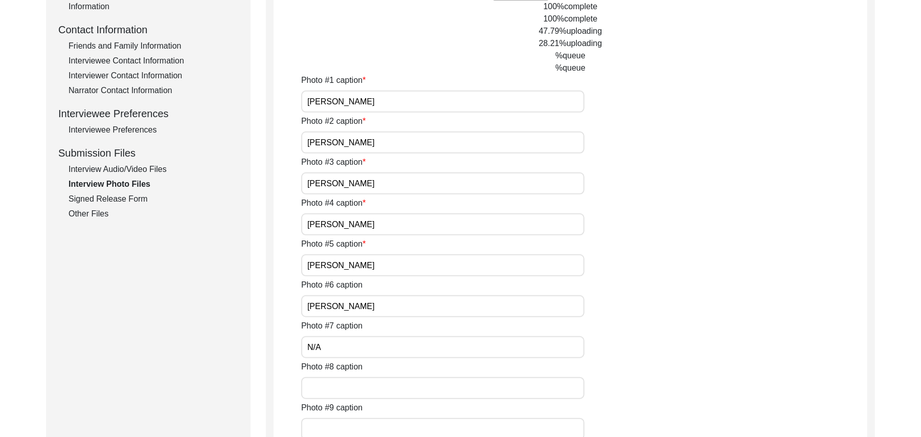
click at [343, 387] on input "Photo #8 caption" at bounding box center [442, 388] width 283 height 22
paste input "N/A"
type input "N/A"
click at [344, 413] on input "Photo #9 caption" at bounding box center [442, 429] width 283 height 22
paste input "N/A"
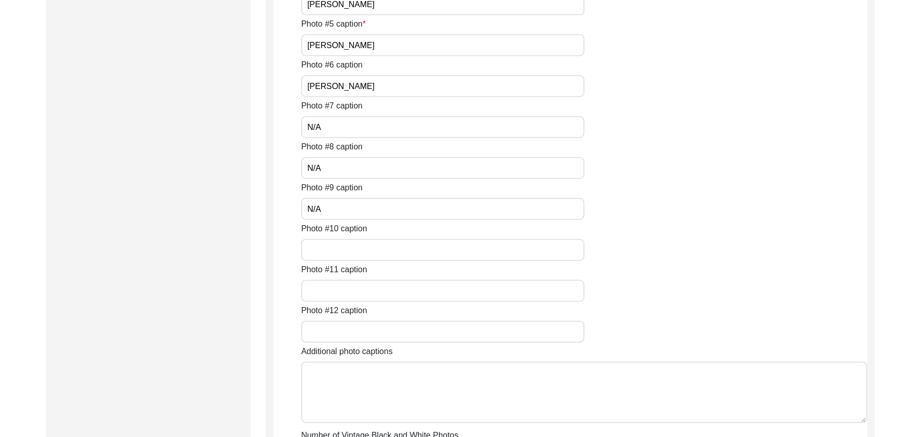
scroll to position [649, 0]
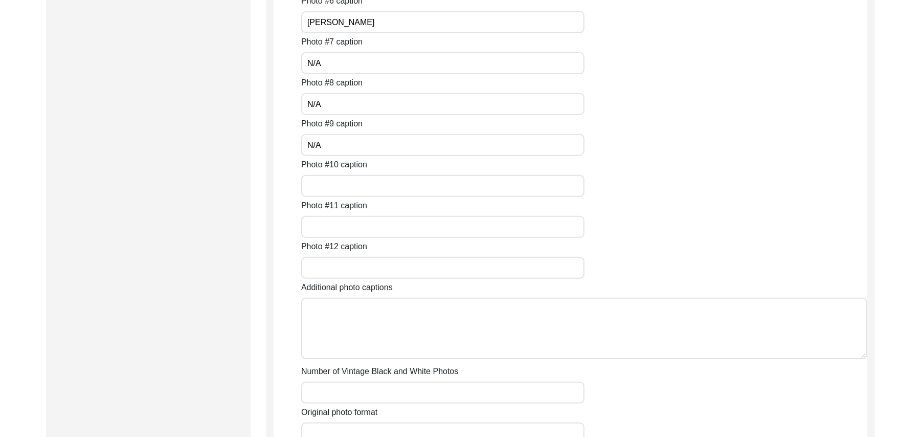
type input "N/A"
click at [361, 187] on input "Photo #10 caption" at bounding box center [442, 186] width 283 height 22
paste input "N/A"
type input "N/A"
click at [352, 223] on input "Photo #11 caption" at bounding box center [442, 227] width 283 height 22
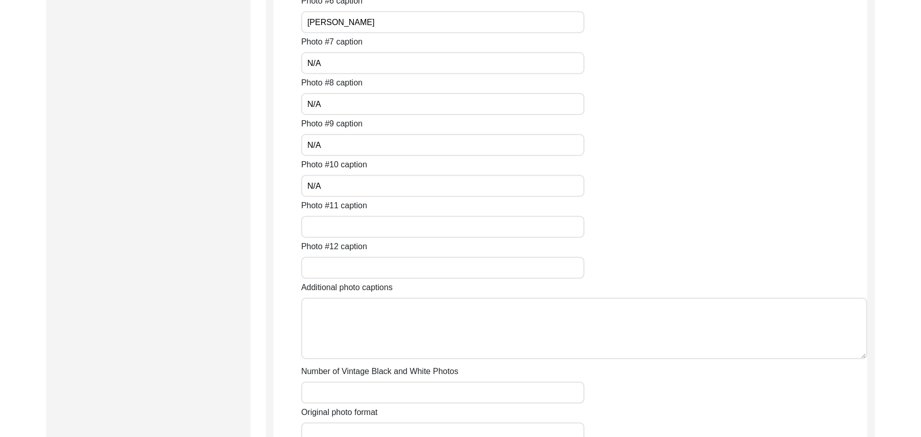
paste input "N/A"
type input "N/A"
click at [351, 264] on input "Photo #12 caption" at bounding box center [442, 268] width 283 height 22
paste input "N/A"
type input "N/A"
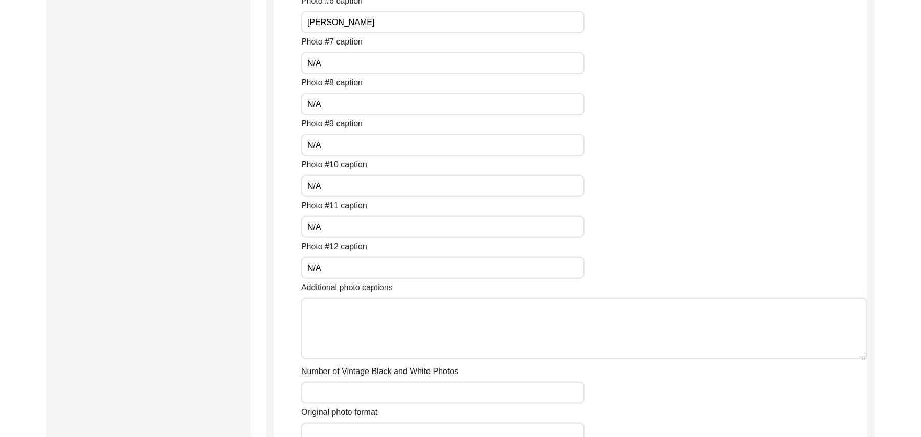
click at [354, 327] on textarea "Additional photo captions" at bounding box center [584, 328] width 566 height 61
paste textarea "N/A"
type textarea "N/A"
click at [347, 385] on input "Number of Vintage Black and White Photos" at bounding box center [442, 393] width 283 height 22
paste input "N/A"
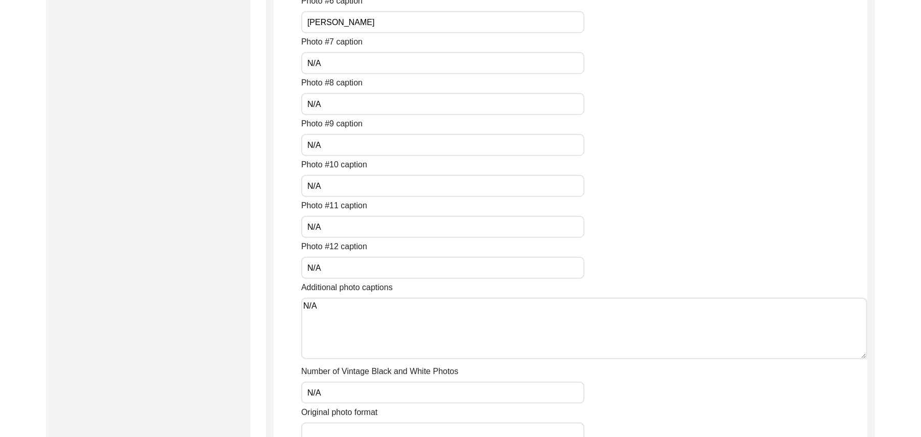
type input "N/A"
click at [345, 413] on input "Original photo format" at bounding box center [442, 433] width 283 height 22
paste input "N/A"
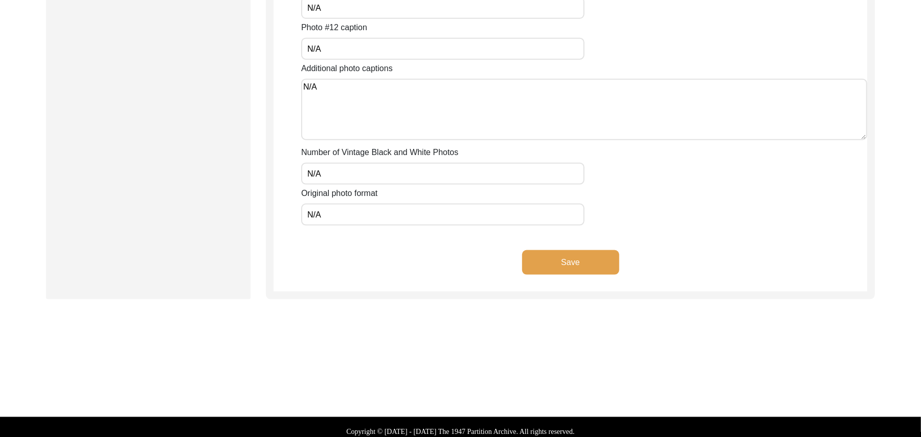
scroll to position [875, 0]
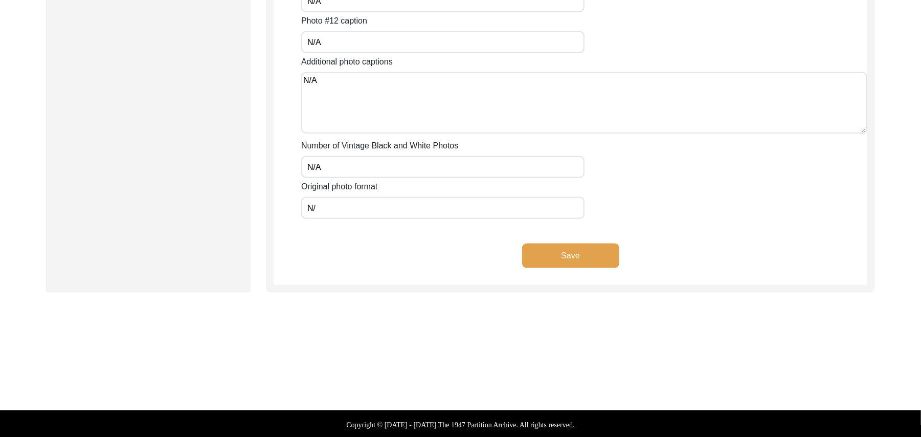
type input "N"
type input "JPG"
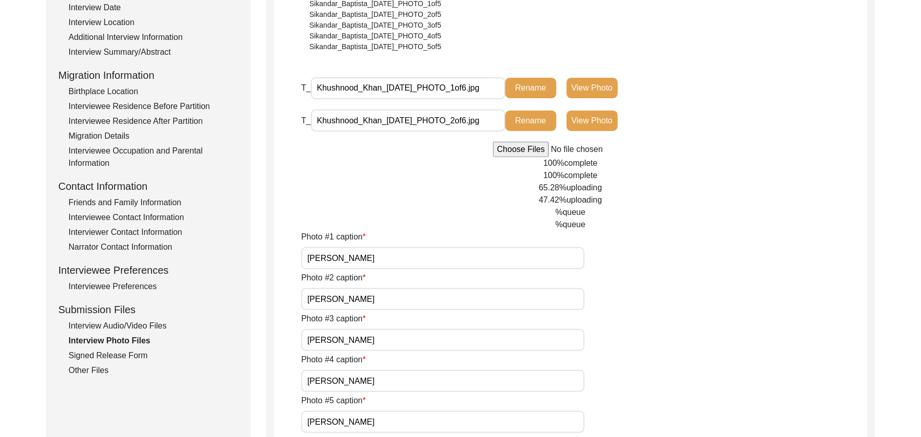
scroll to position [201, 0]
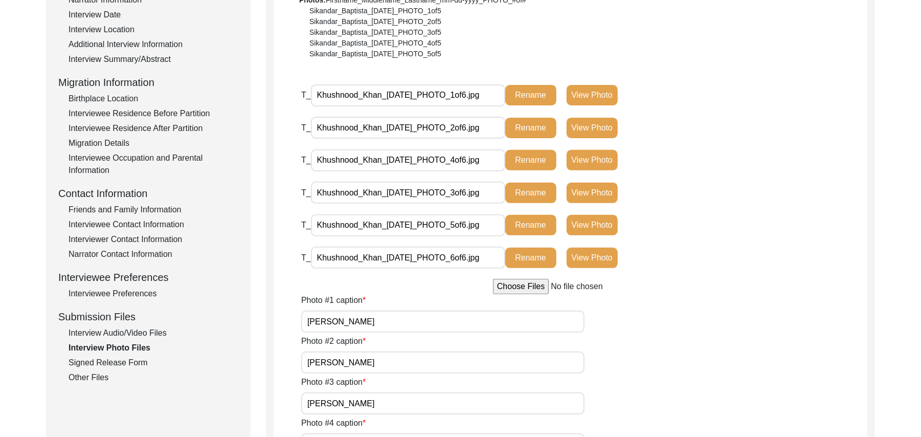
type input "JPG"
drag, startPoint x: 920, startPoint y: 428, endPoint x: 925, endPoint y: 429, distance: 5.2
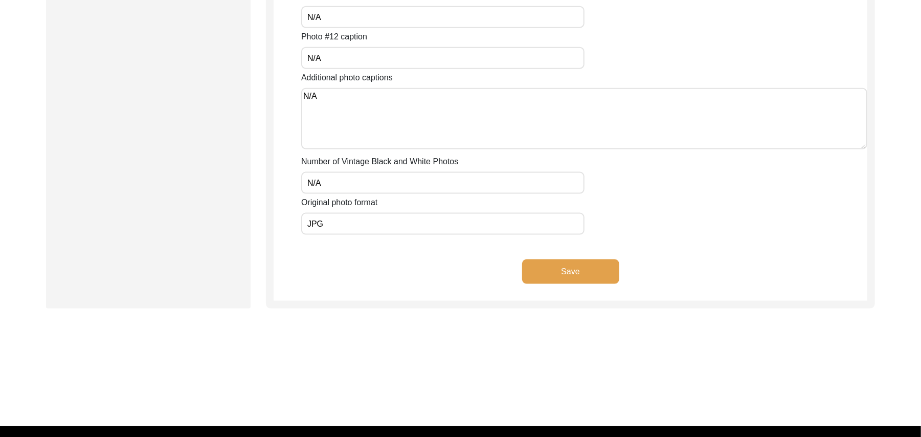
scroll to position [931, 0]
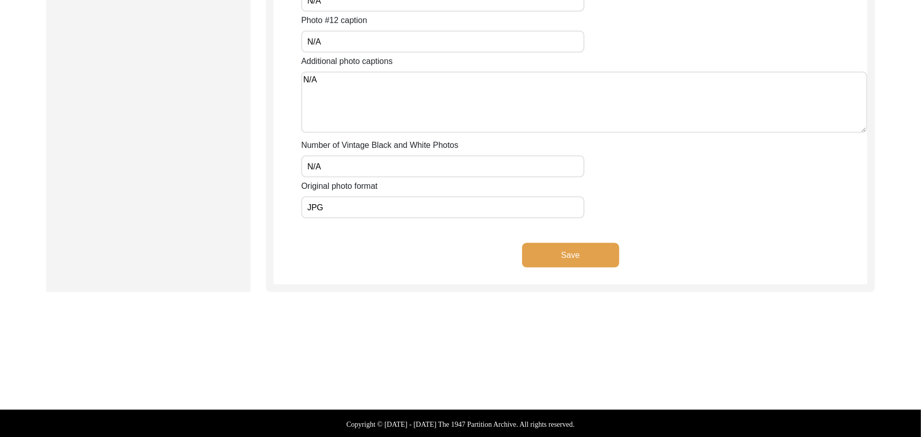
click at [562, 251] on button "Save" at bounding box center [570, 255] width 97 height 25
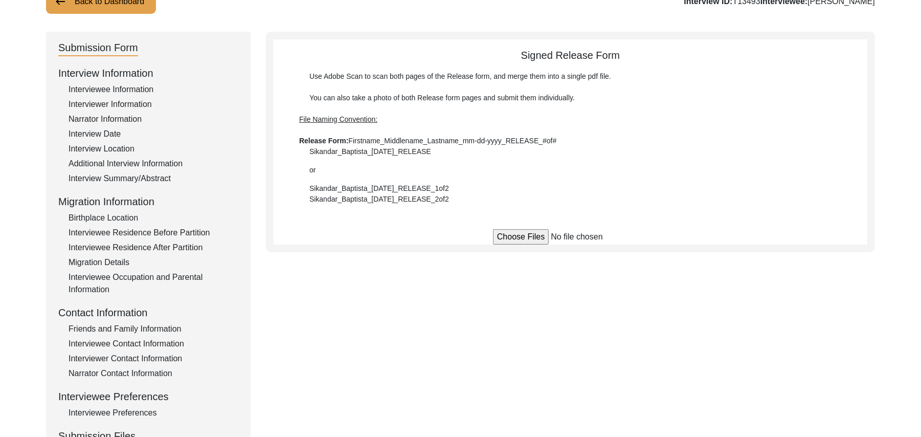
scroll to position [64, 0]
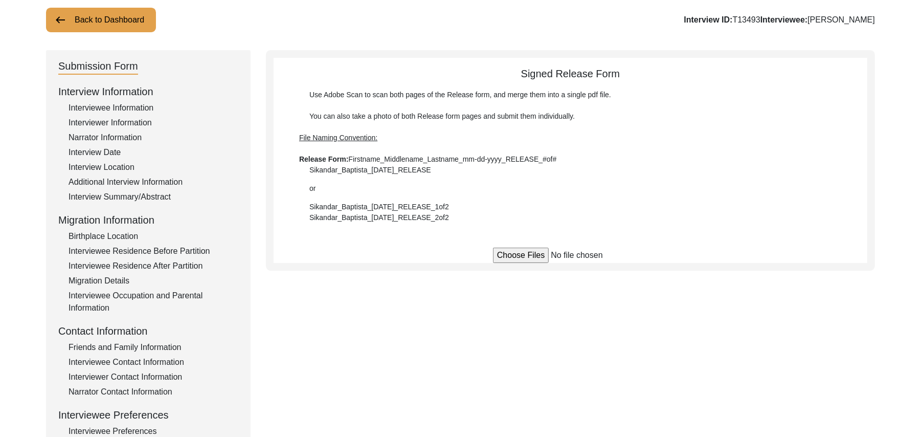
click at [534, 259] on input "file" at bounding box center [570, 255] width 155 height 15
type input "C:\fakepath\Khushnood_Khan_[DATE]_RELEASE_1of2.jpg"
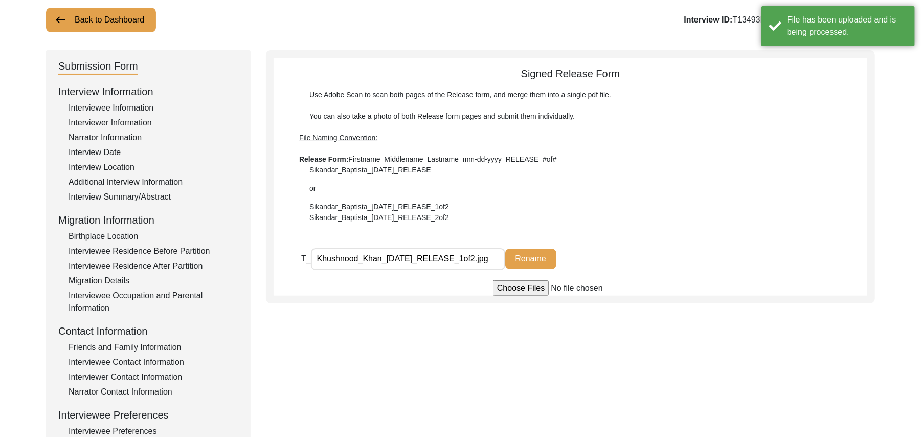
click at [506, 289] on input "file" at bounding box center [570, 287] width 155 height 15
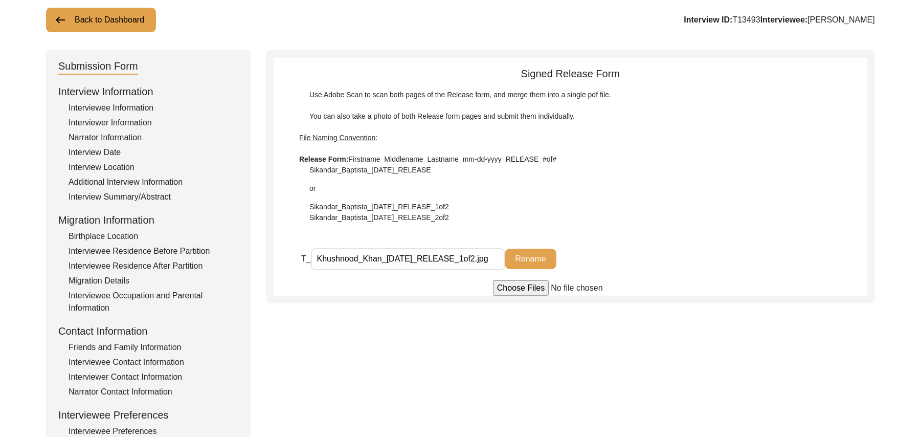
type input "C:\fakepath\Khushnood_Khan_[DATE]_RELEASE_2of2.jpg"
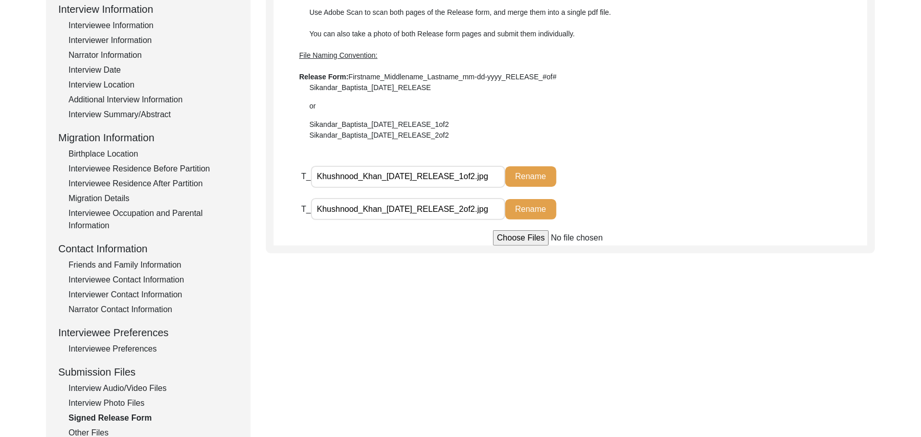
scroll to position [174, 0]
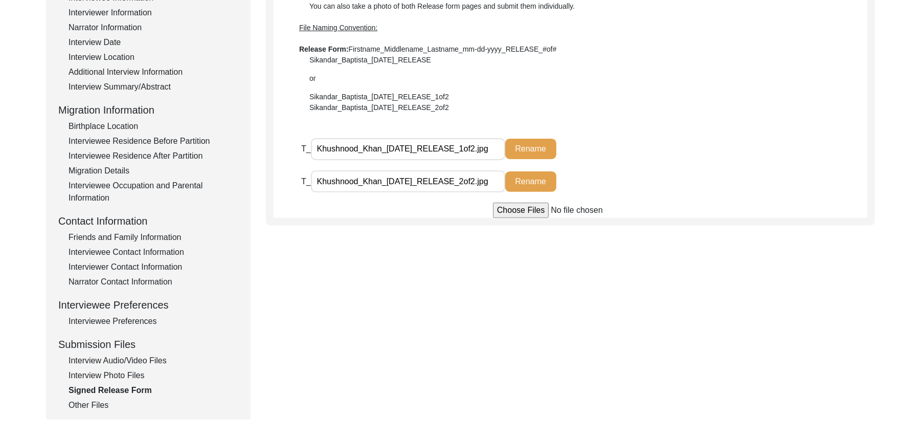
click at [136, 358] on div "Interview Audio/Video Files" at bounding box center [154, 360] width 170 height 12
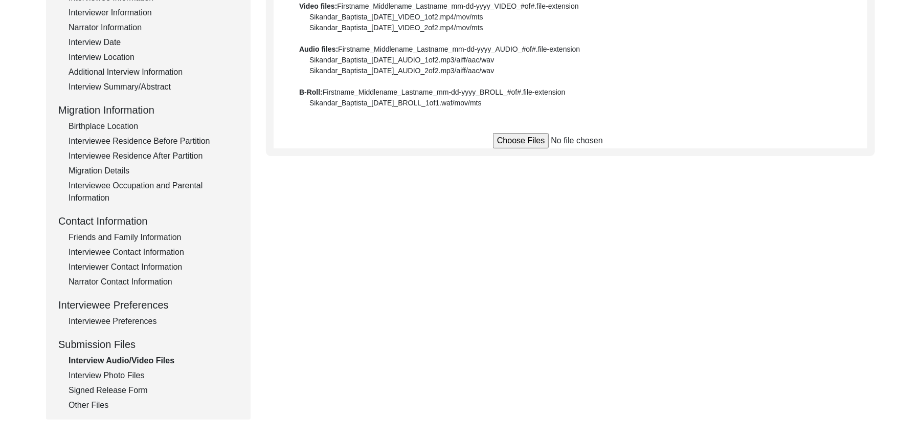
click at [509, 141] on input "file" at bounding box center [570, 140] width 155 height 15
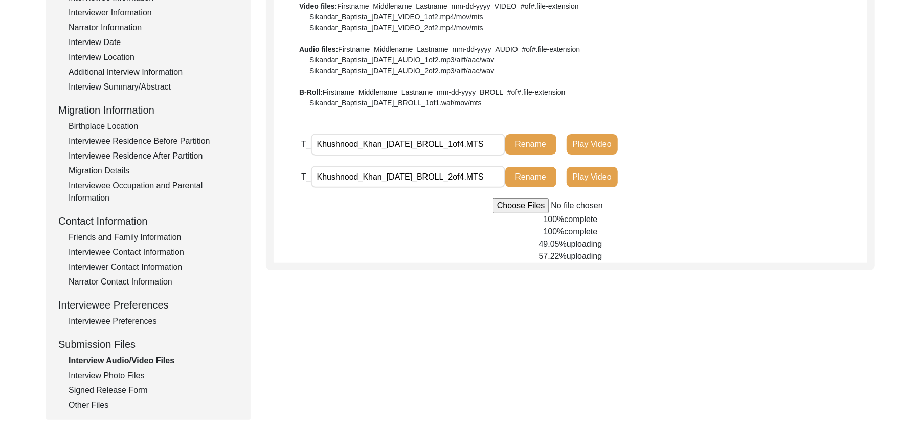
click at [522, 207] on input "file" at bounding box center [570, 205] width 155 height 15
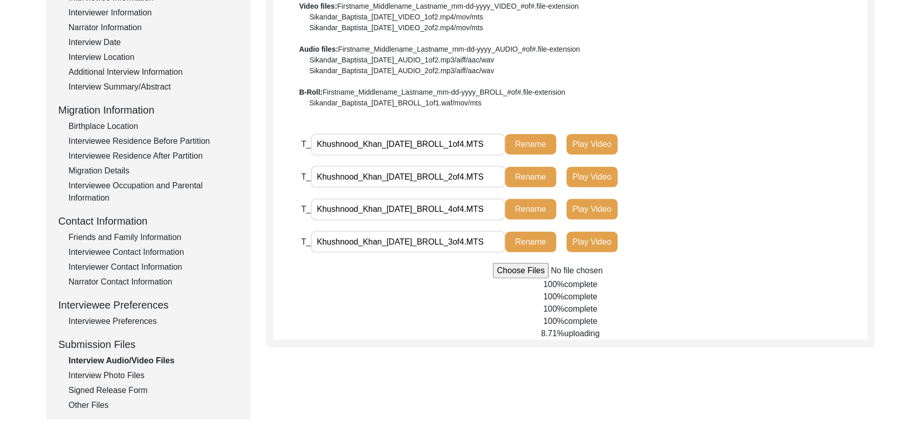
click at [506, 273] on input "file" at bounding box center [570, 270] width 155 height 15
click at [500, 272] on input "file" at bounding box center [570, 270] width 155 height 15
click at [499, 271] on input "file" at bounding box center [570, 270] width 155 height 15
click at [512, 271] on input "file" at bounding box center [570, 270] width 155 height 15
type input "C:\fakepath\Khushnood_Khan_[DATE]_VIDEO_5of5.MTS"
